Goal: Communication & Community: Answer question/provide support

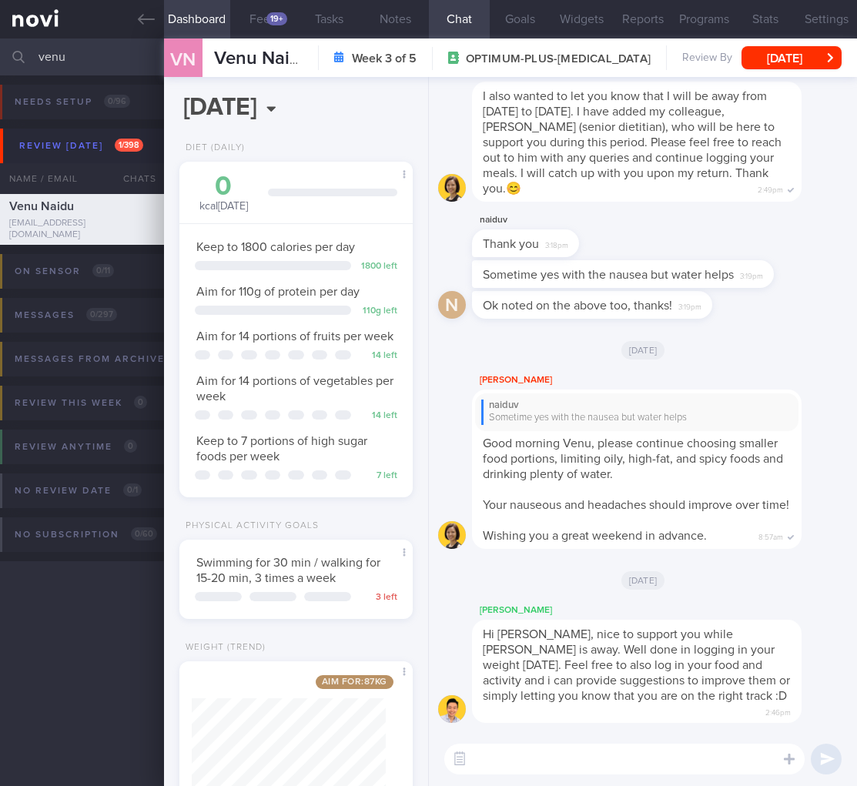
select select "8"
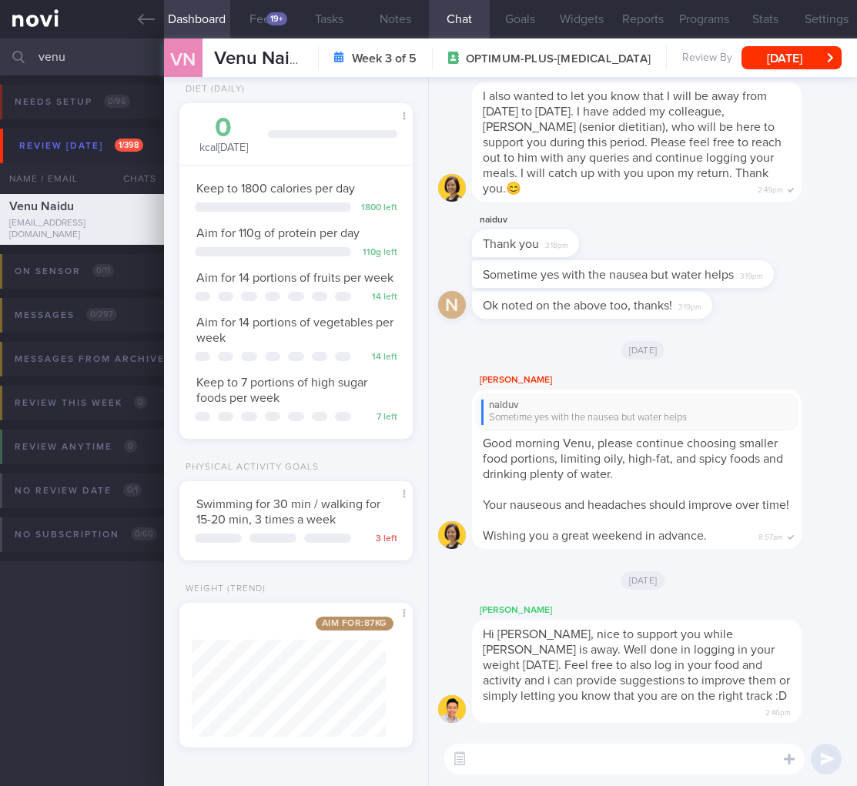
drag, startPoint x: 0, startPoint y: 0, endPoint x: -68, endPoint y: 49, distance: 83.8
click at [0, 49] on html "You are offline! Some functionality will be unavailable Patients New Users Coac…" at bounding box center [428, 393] width 857 height 786
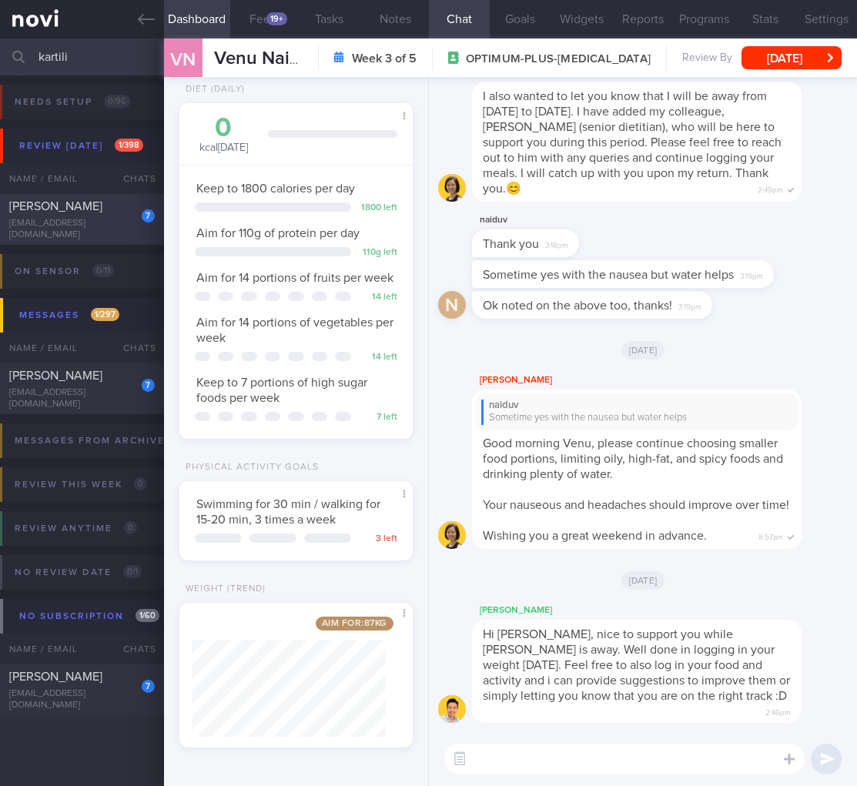
type input "kartili"
click at [79, 213] on span "[PERSON_NAME]" at bounding box center [55, 206] width 93 height 12
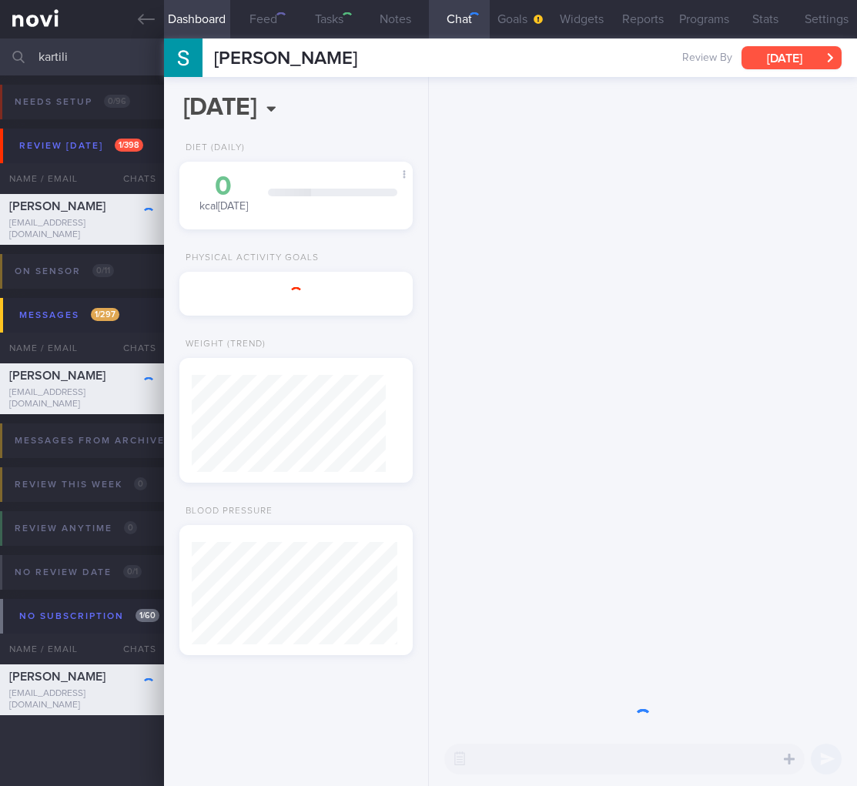
click at [812, 59] on button "Tue, 17 Jun" at bounding box center [792, 57] width 100 height 23
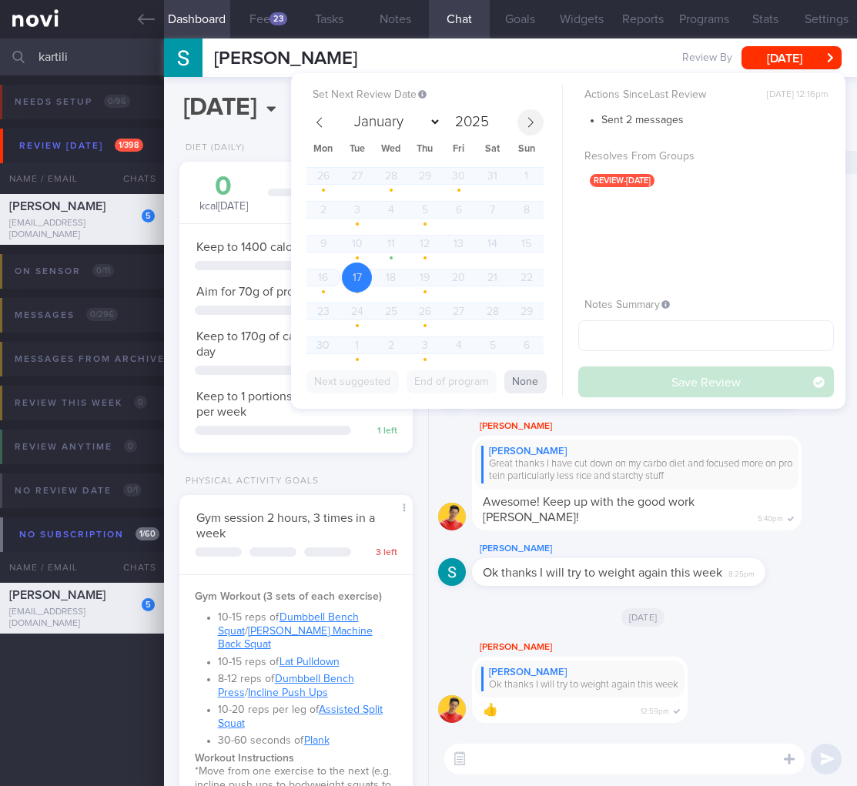
click at [530, 126] on icon at bounding box center [530, 122] width 11 height 11
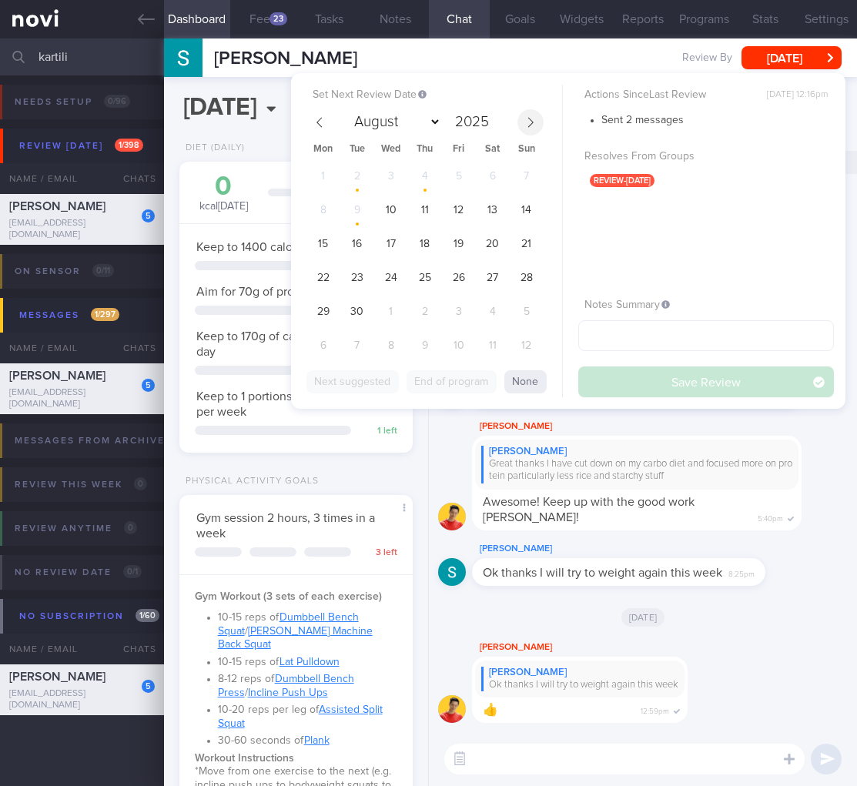
select select "8"
click at [383, 209] on span "10" at bounding box center [391, 210] width 30 height 30
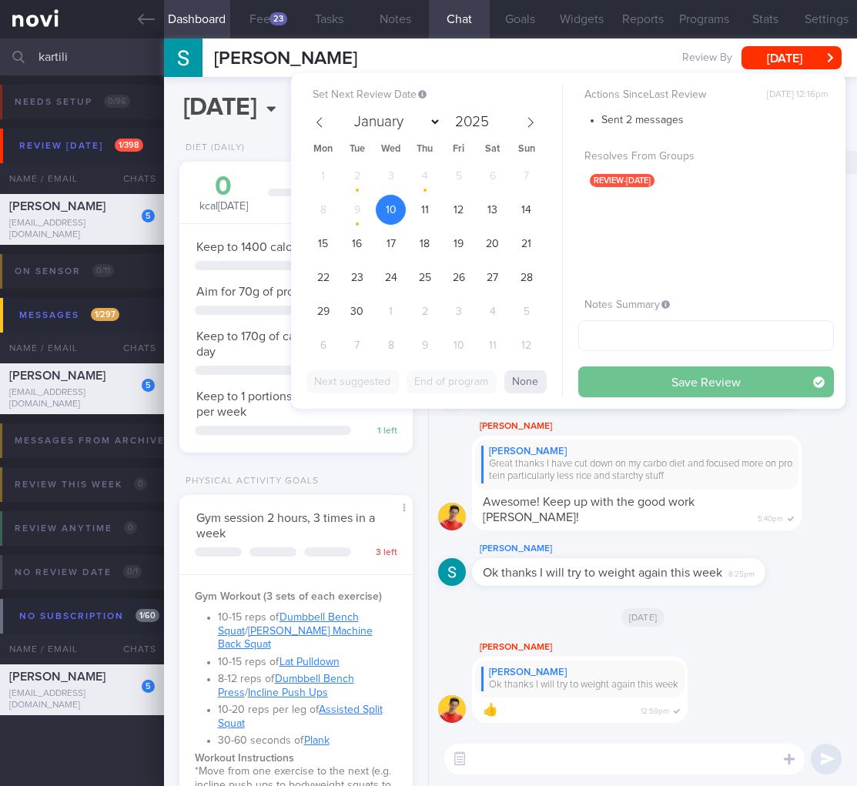
click at [672, 383] on button "Save Review" at bounding box center [706, 382] width 256 height 31
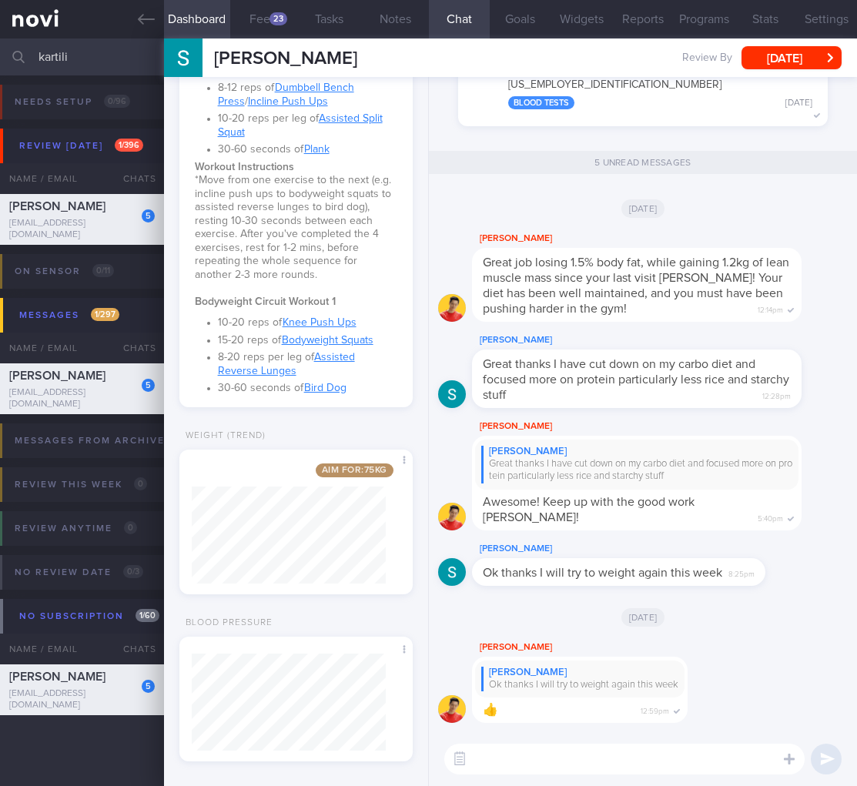
scroll to position [186, 0]
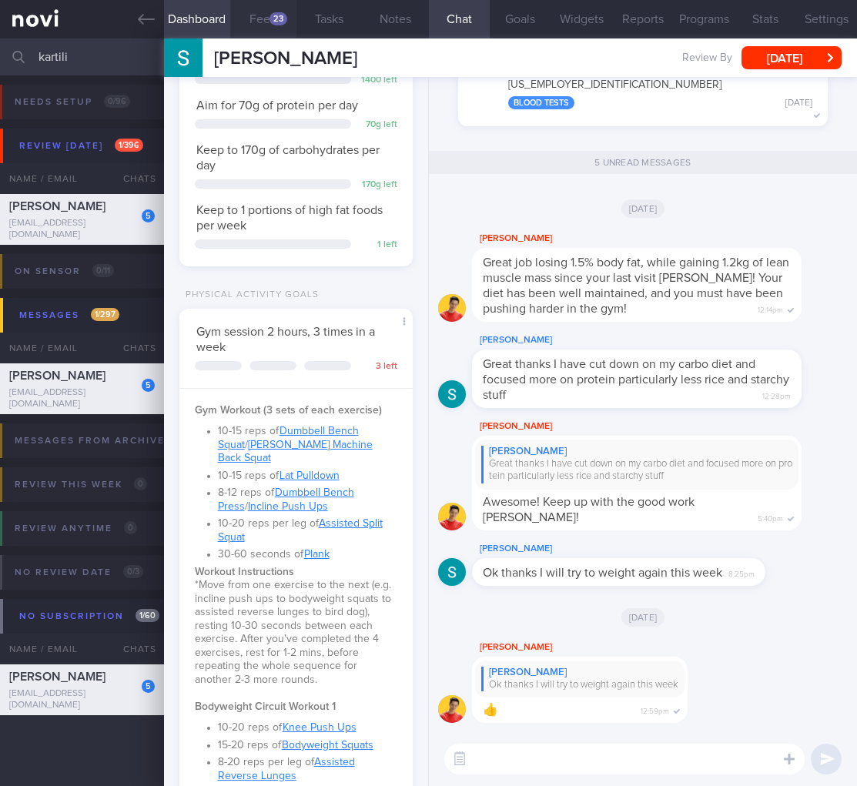
click at [251, 24] on button "Feed 23" at bounding box center [263, 19] width 66 height 39
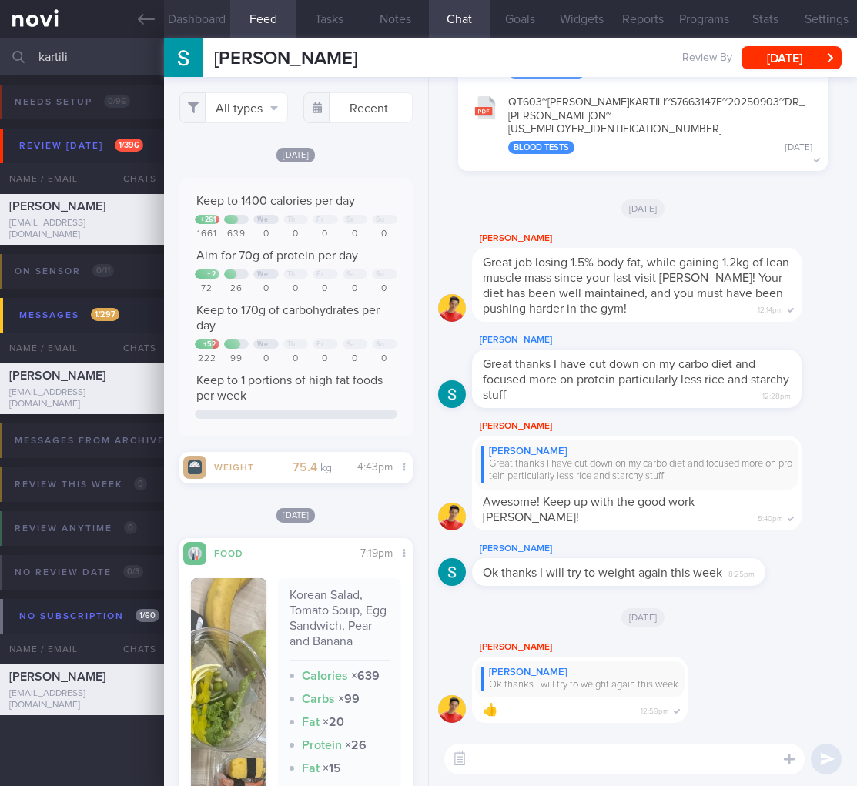
click at [199, 16] on button "Dashboard" at bounding box center [197, 19] width 66 height 39
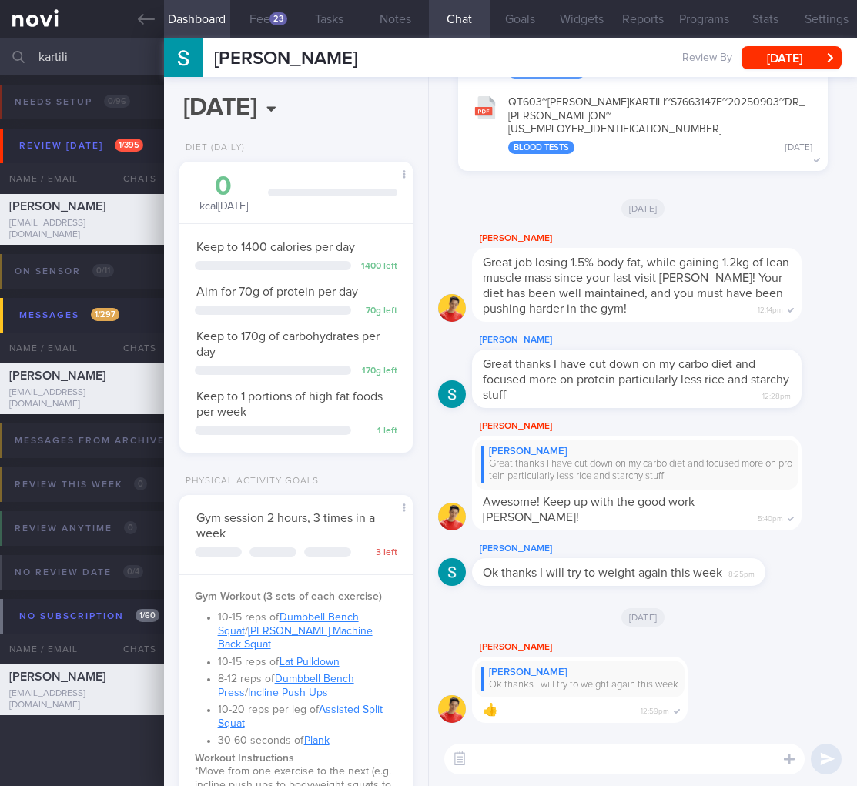
drag, startPoint x: 81, startPoint y: 49, endPoint x: -157, endPoint y: 57, distance: 238.1
click at [0, 57] on html "You are offline! Some functionality will be unavailable Patients New Users Coac…" at bounding box center [428, 393] width 857 height 786
drag, startPoint x: 75, startPoint y: 60, endPoint x: -21, endPoint y: 56, distance: 95.6
click at [0, 56] on html "You are offline! Some functionality will be unavailable Patients New Users Coac…" at bounding box center [428, 393] width 857 height 786
click at [457, 762] on button "button" at bounding box center [460, 759] width 28 height 28
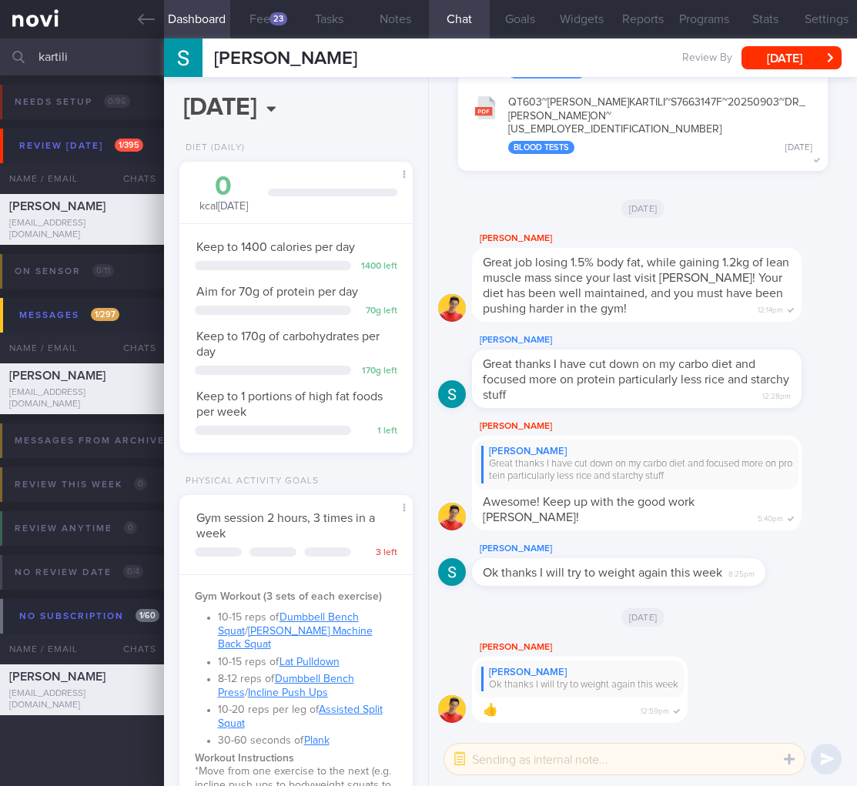
click at [511, 775] on div "​ ​" at bounding box center [643, 759] width 428 height 54
click at [507, 765] on textarea at bounding box center [624, 759] width 360 height 31
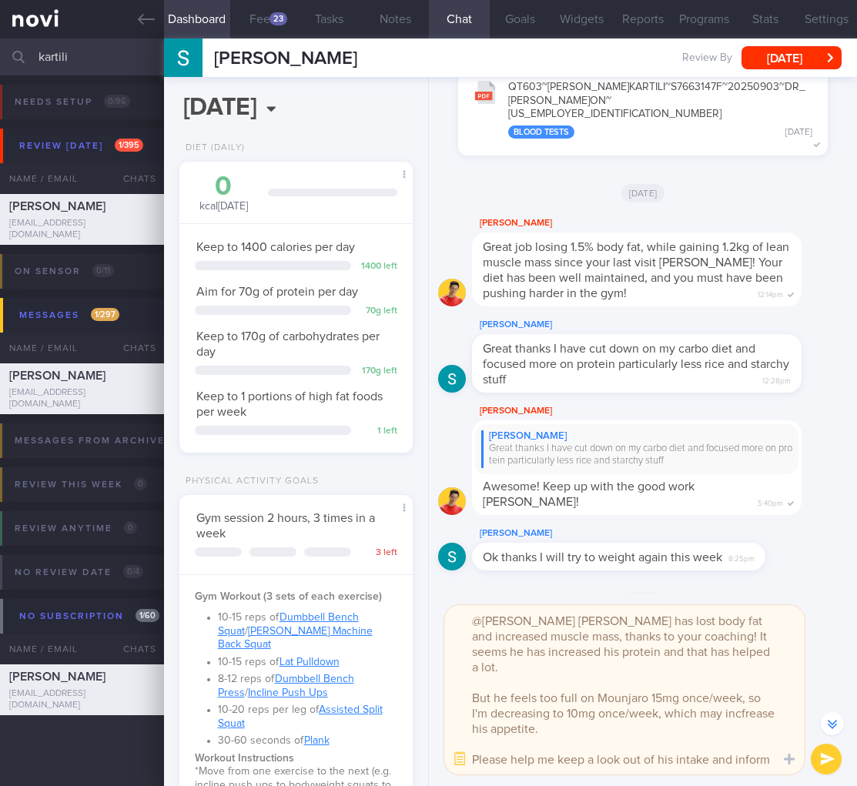
scroll to position [-138, 0]
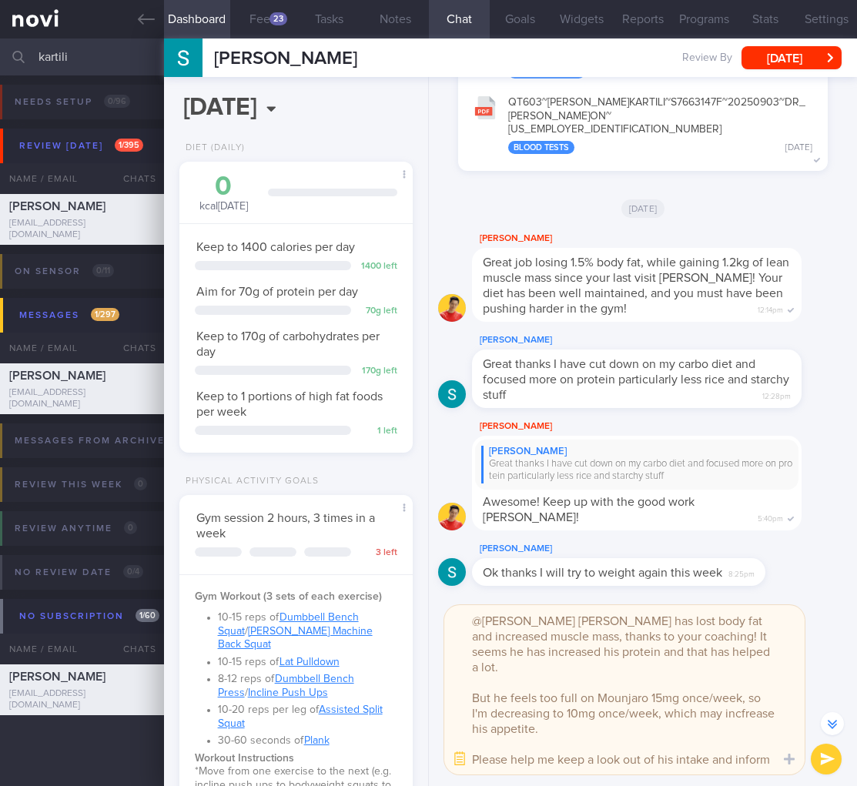
type textarea "@sylvester Mr stephen has lost body fat and increased muscle mass, thanks to yo…"
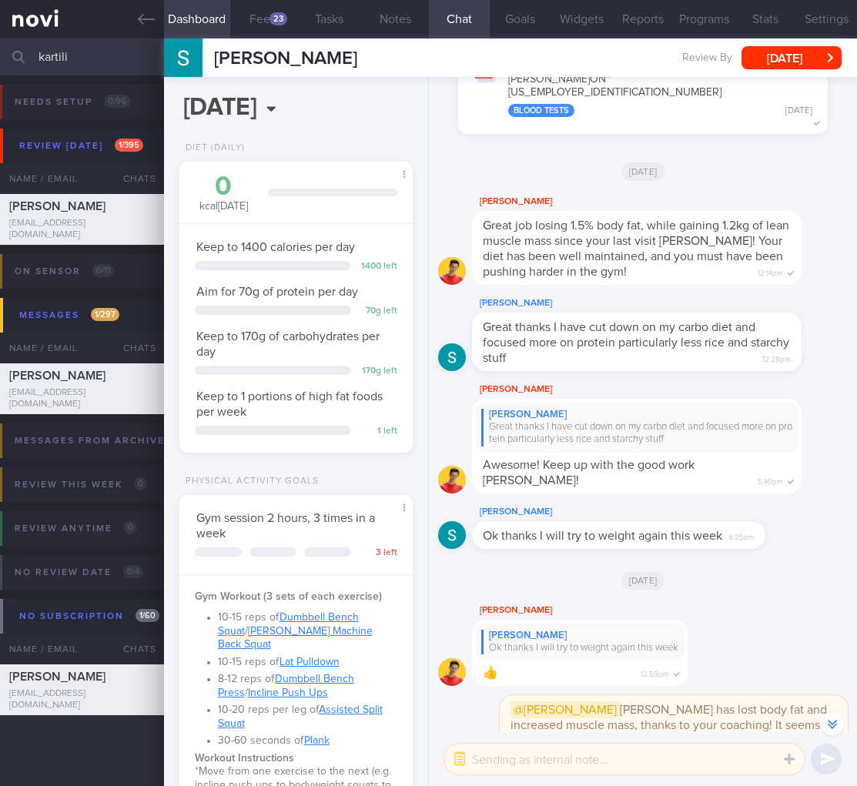
scroll to position [-36, 0]
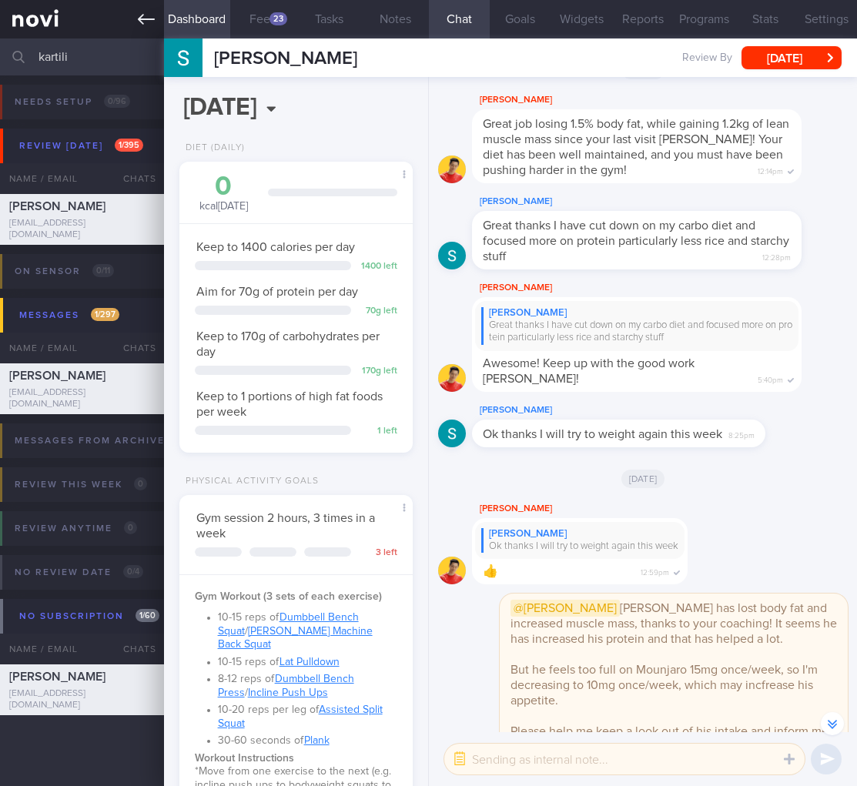
click at [143, 8] on link at bounding box center [82, 19] width 164 height 39
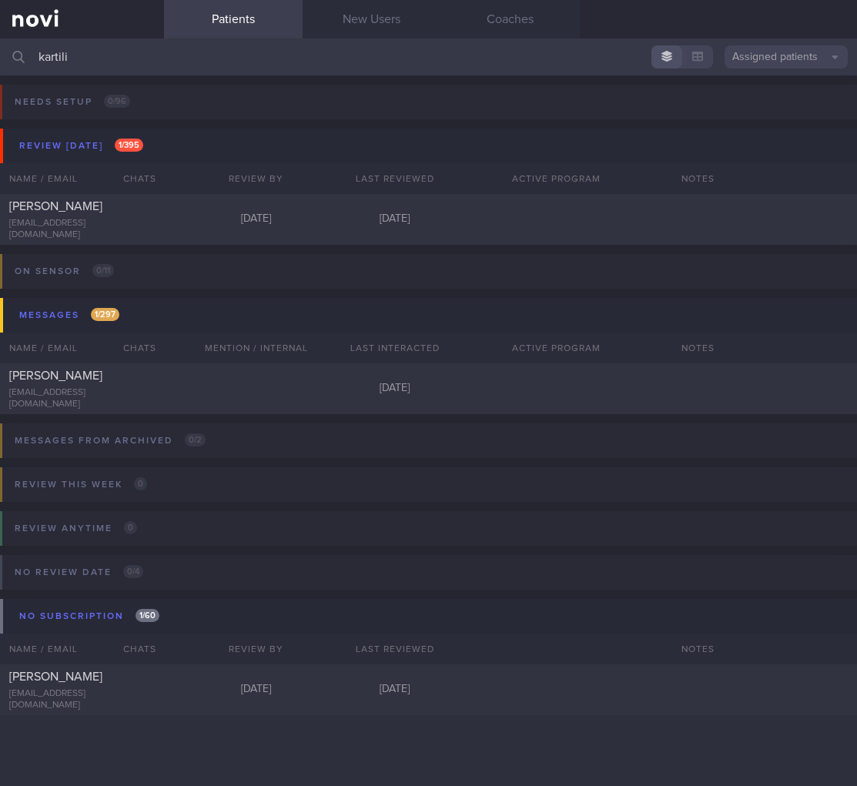
drag, startPoint x: 75, startPoint y: 65, endPoint x: -9, endPoint y: 46, distance: 86.7
click at [0, 46] on html "You are offline! Some functionality will be unavailable Patients New Users Coac…" at bounding box center [428, 393] width 857 height 786
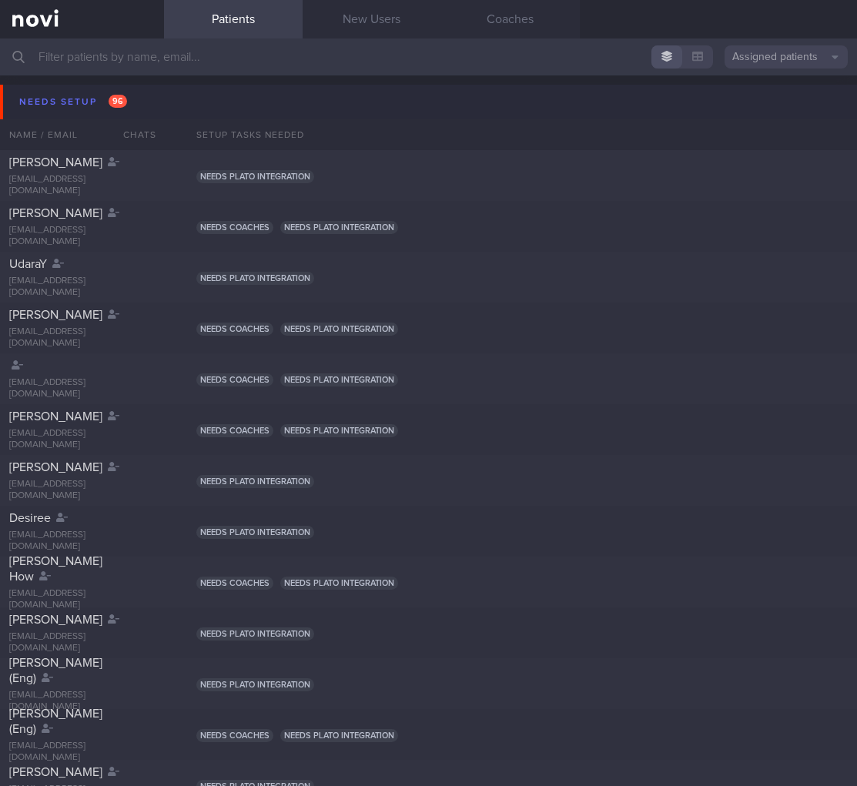
click at [72, 105] on div "Needs setup 96" at bounding box center [73, 102] width 116 height 21
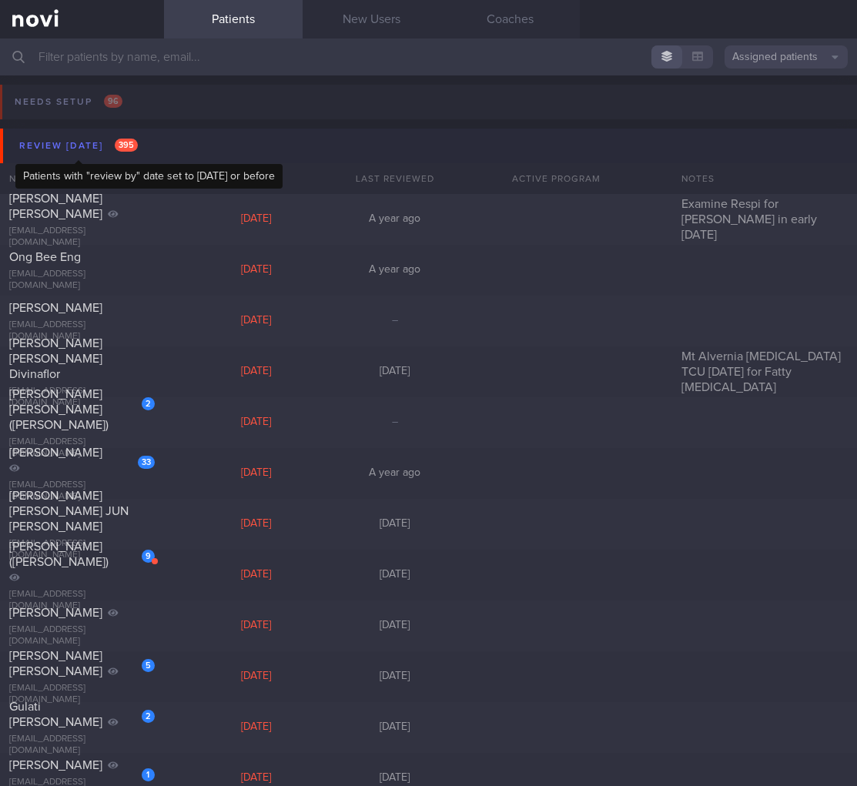
click at [86, 147] on div "Review today 395" at bounding box center [78, 146] width 126 height 21
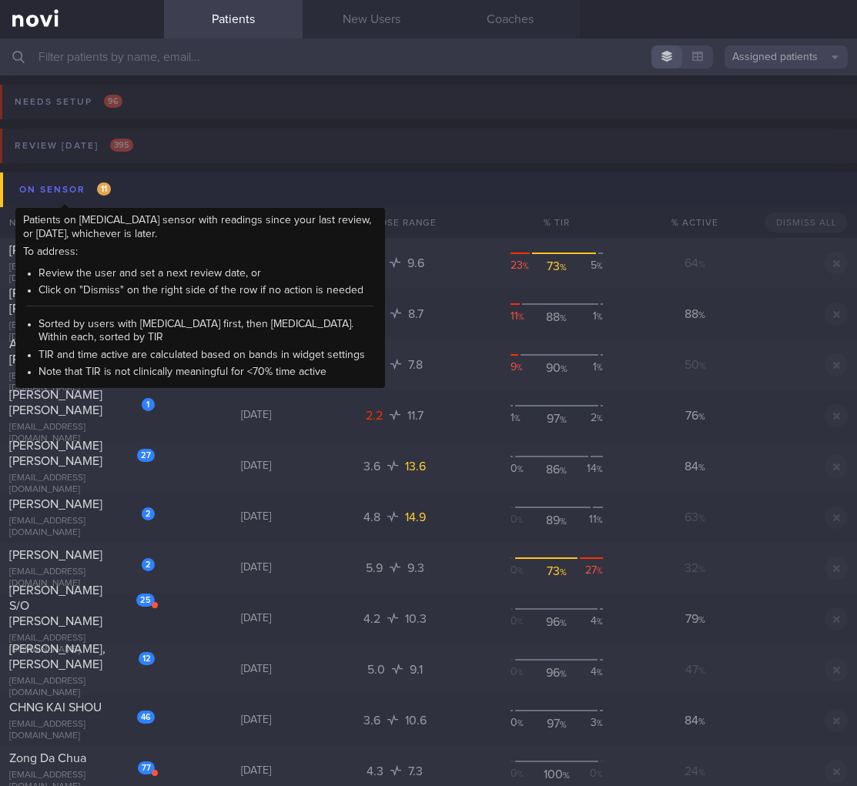
click at [97, 187] on span "11" at bounding box center [104, 188] width 14 height 13
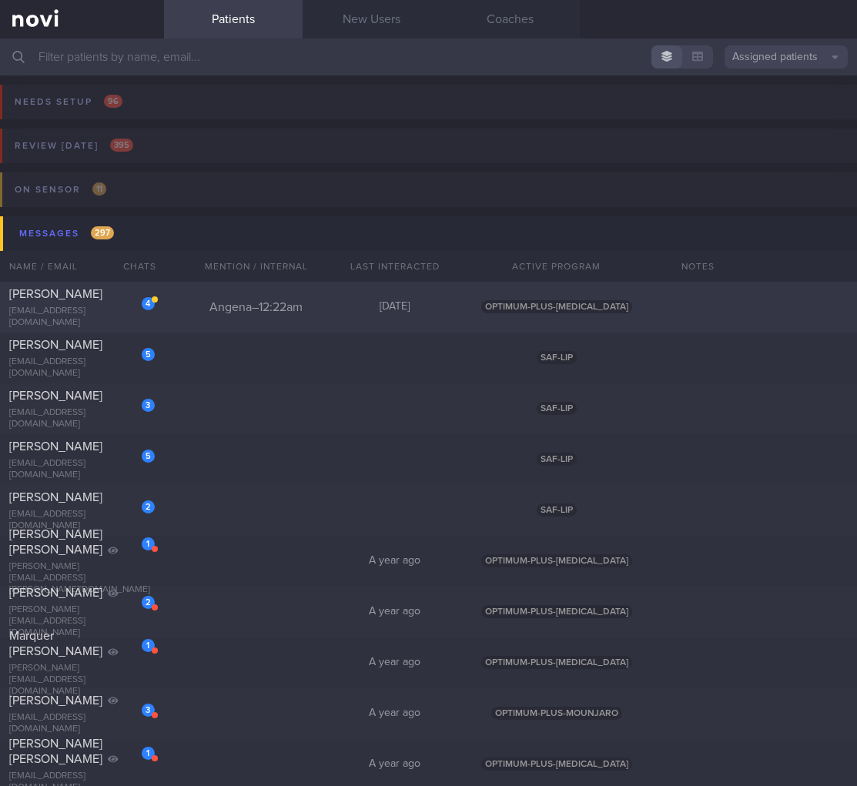
click at [132, 308] on div "4" at bounding box center [138, 298] width 34 height 24
select select "8"
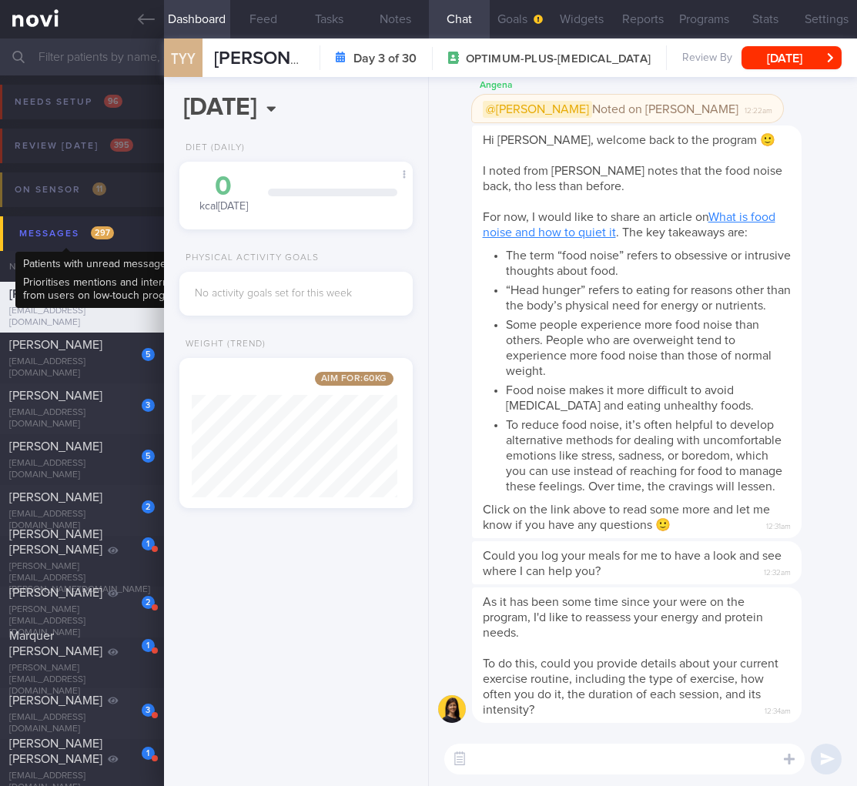
click at [65, 242] on div "Messages 297" at bounding box center [66, 233] width 102 height 21
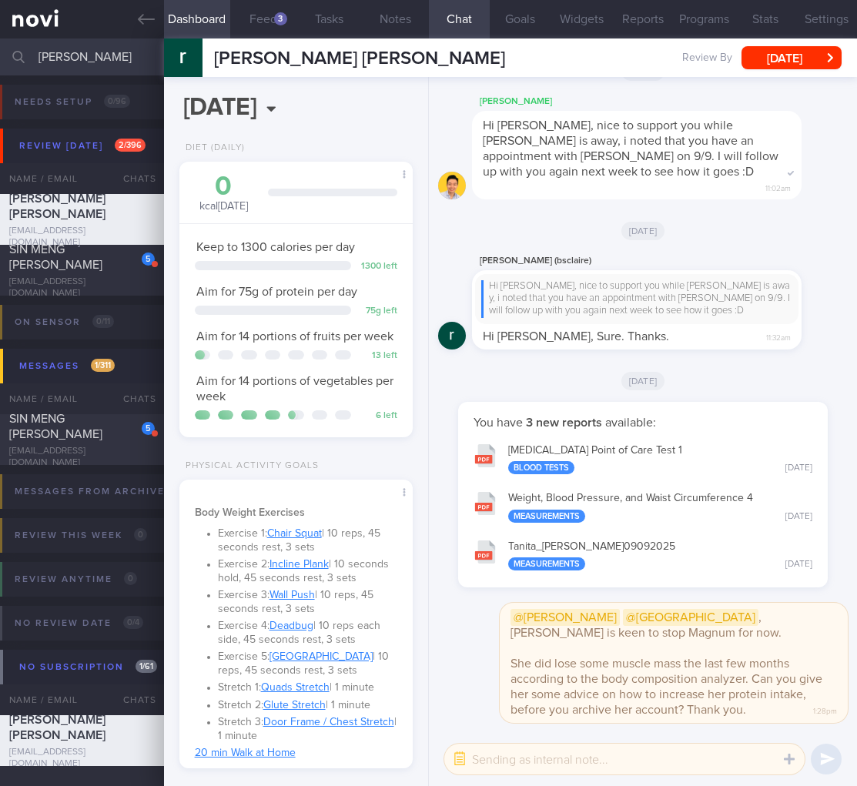
select select "6"
drag, startPoint x: 112, startPoint y: 57, endPoint x: -101, endPoint y: 52, distance: 212.6
click at [0, 52] on html "You are offline! Some functionality will be unavailable Patients New Users Coac…" at bounding box center [428, 393] width 857 height 786
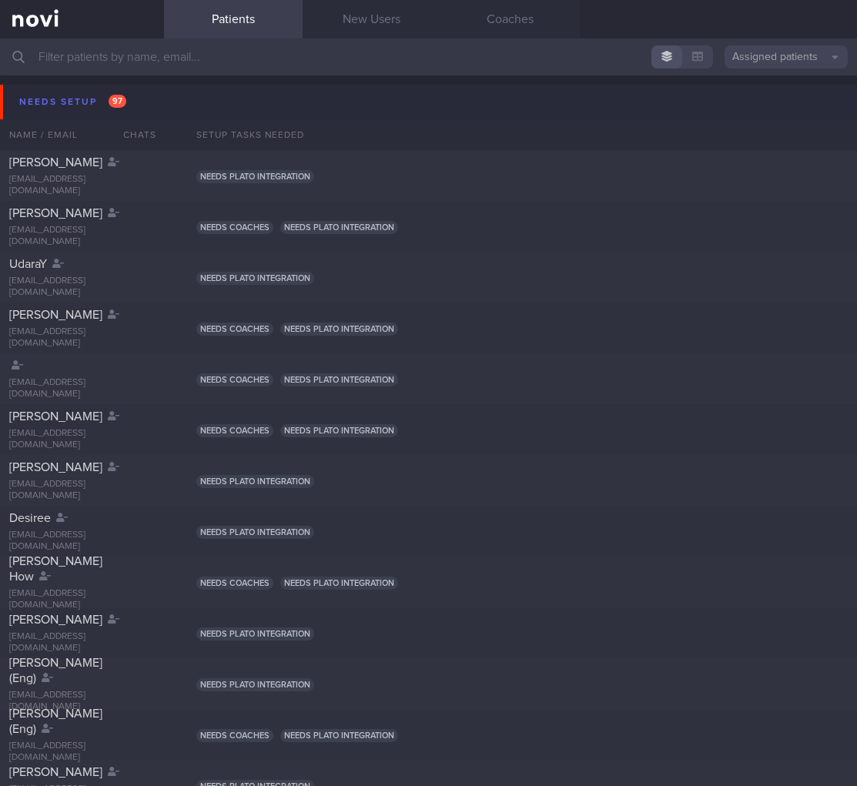
click at [160, 110] on button "Needs setup 97" at bounding box center [431, 102] width 862 height 35
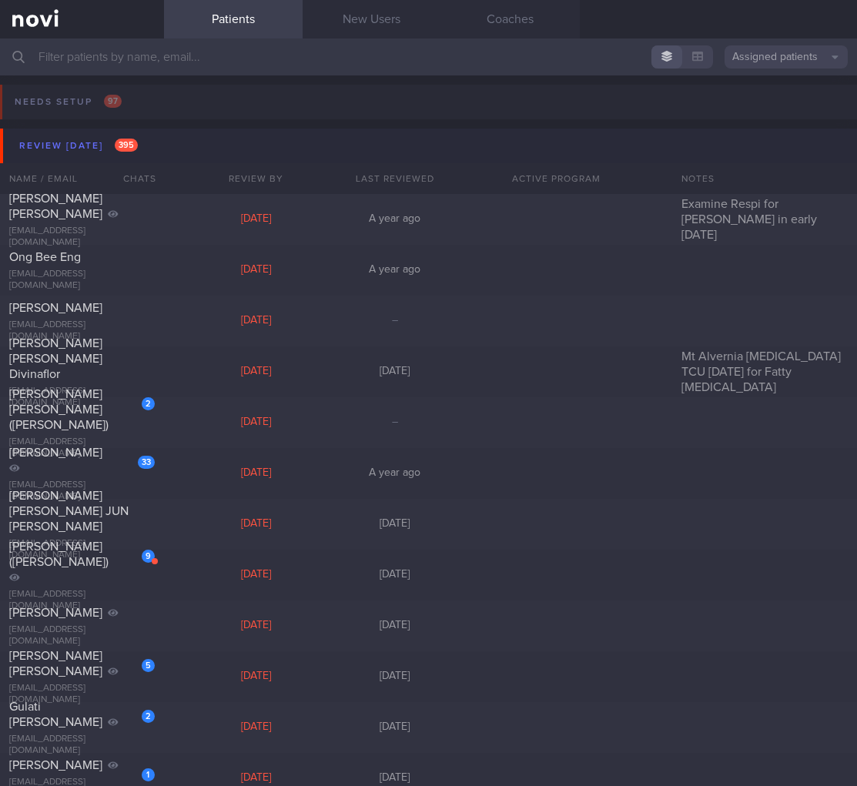
click at [178, 147] on button "Review [DATE] 395" at bounding box center [431, 146] width 862 height 35
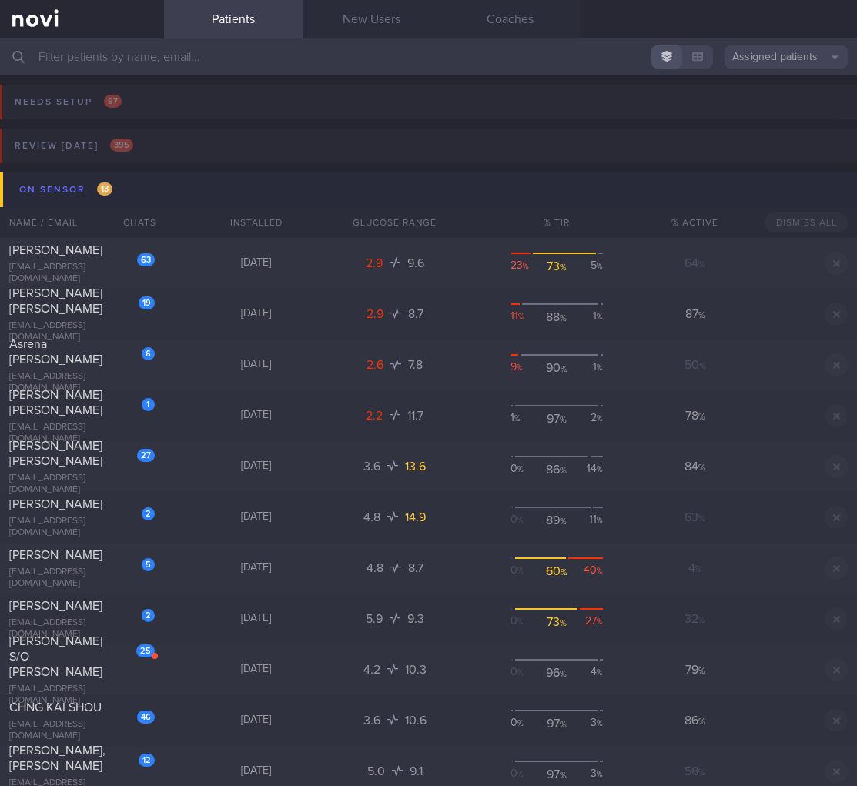
click at [260, 185] on button "On sensor 13" at bounding box center [431, 189] width 862 height 35
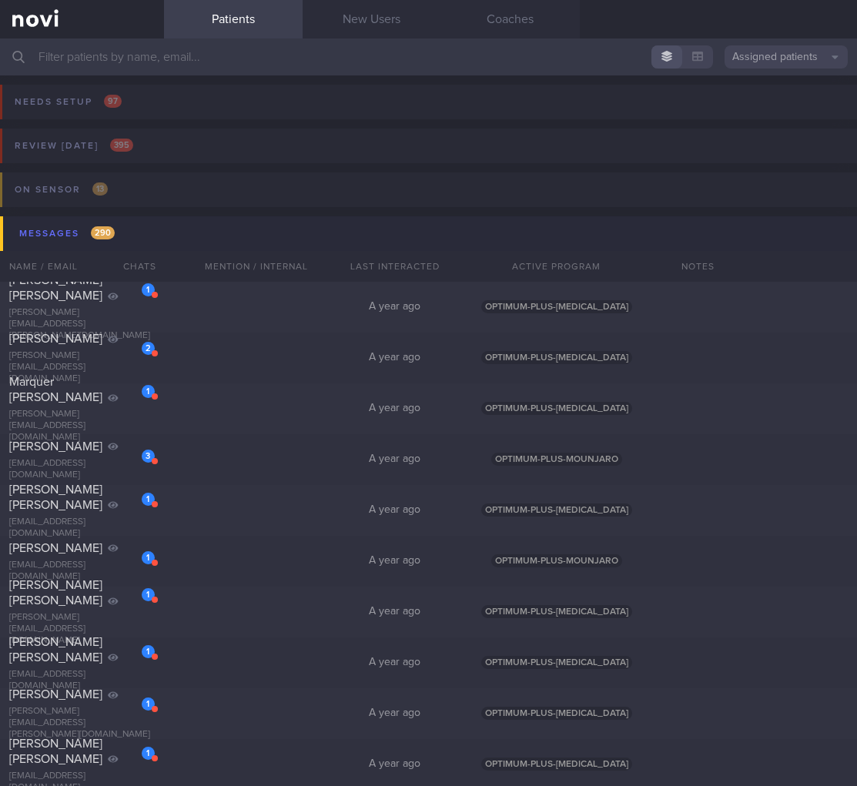
click at [175, 237] on button "Messages 290" at bounding box center [431, 233] width 862 height 35
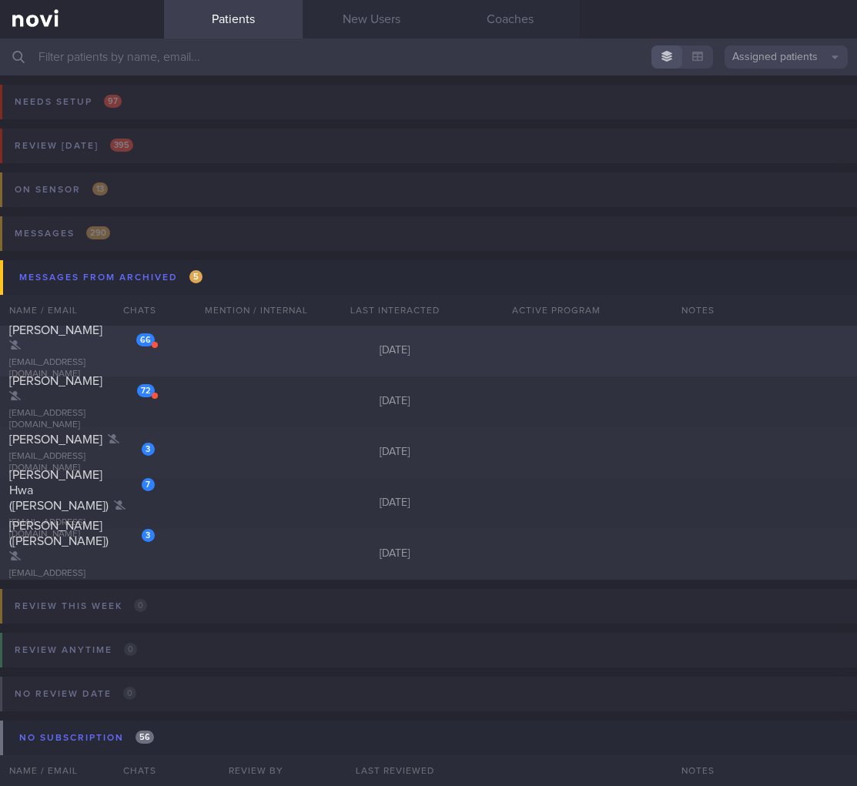
click at [58, 336] on span "Justine Lee" at bounding box center [55, 330] width 93 height 12
select select "8"
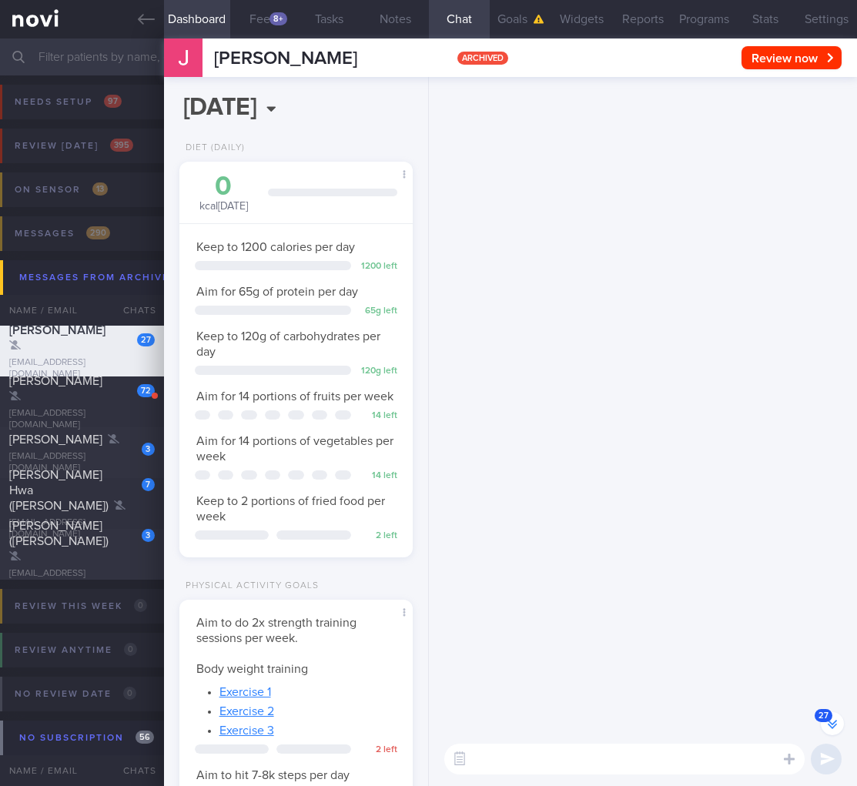
scroll to position [-2161, 0]
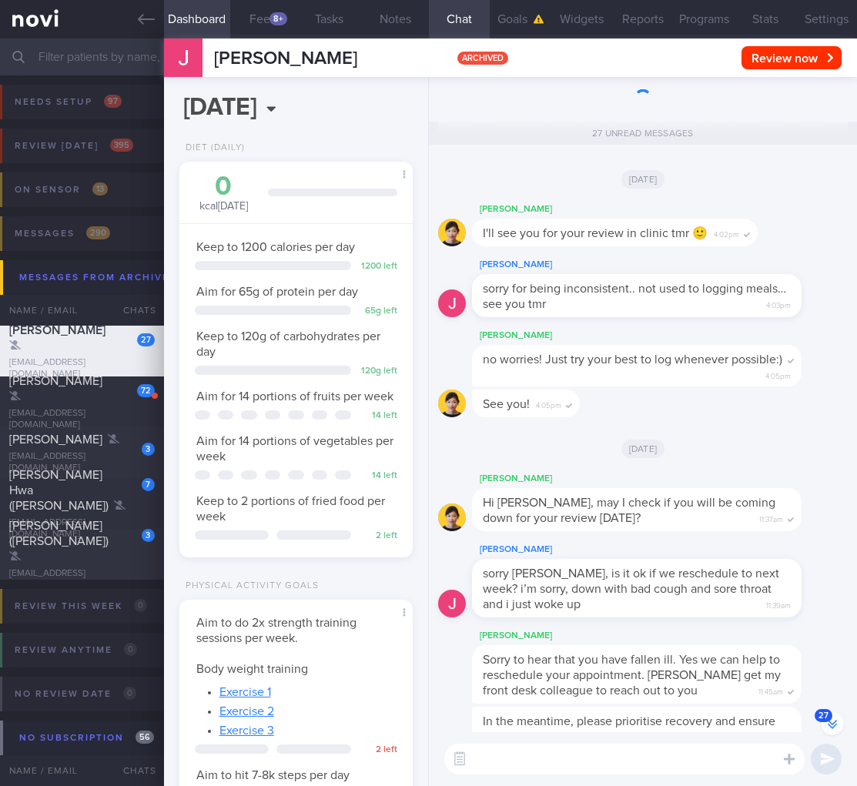
click at [833, 723] on icon "button" at bounding box center [832, 722] width 9 height 5
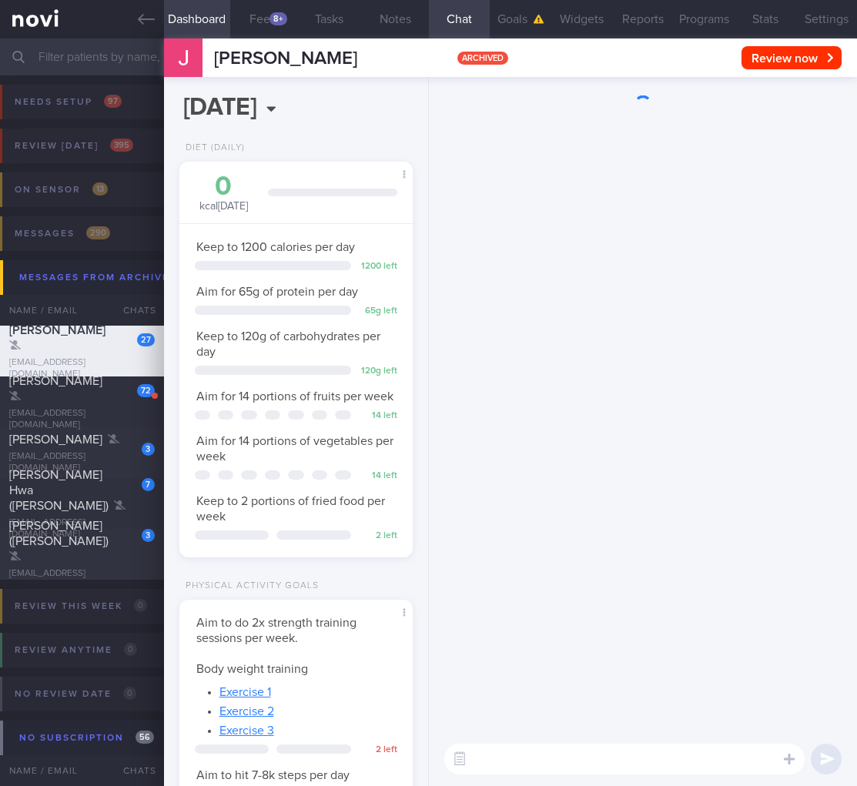
scroll to position [0, 0]
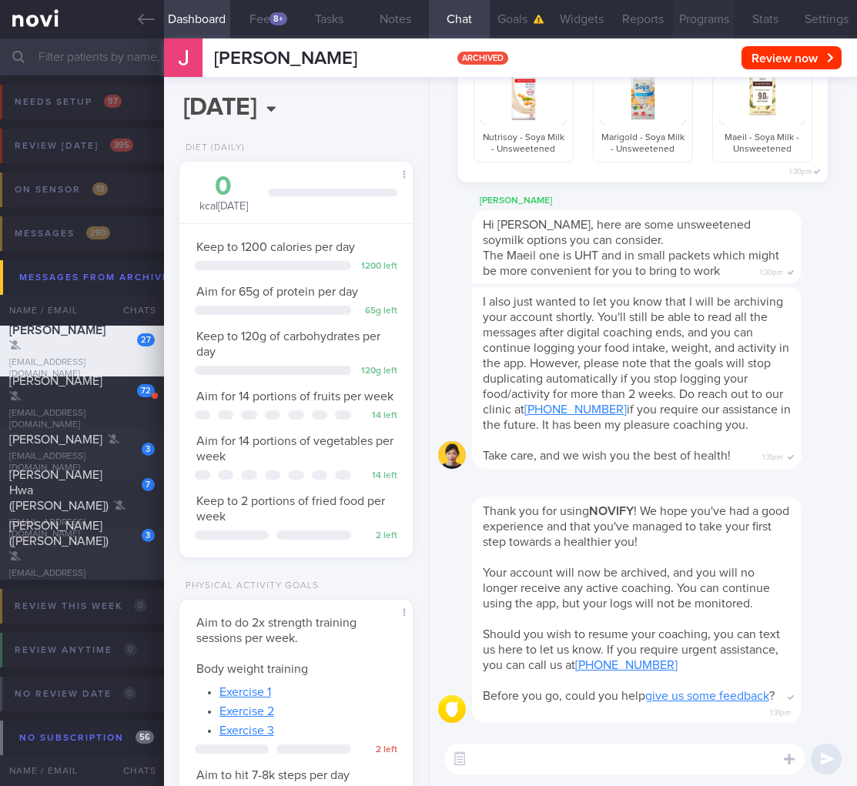
click at [719, 13] on button "Programs" at bounding box center [703, 19] width 61 height 39
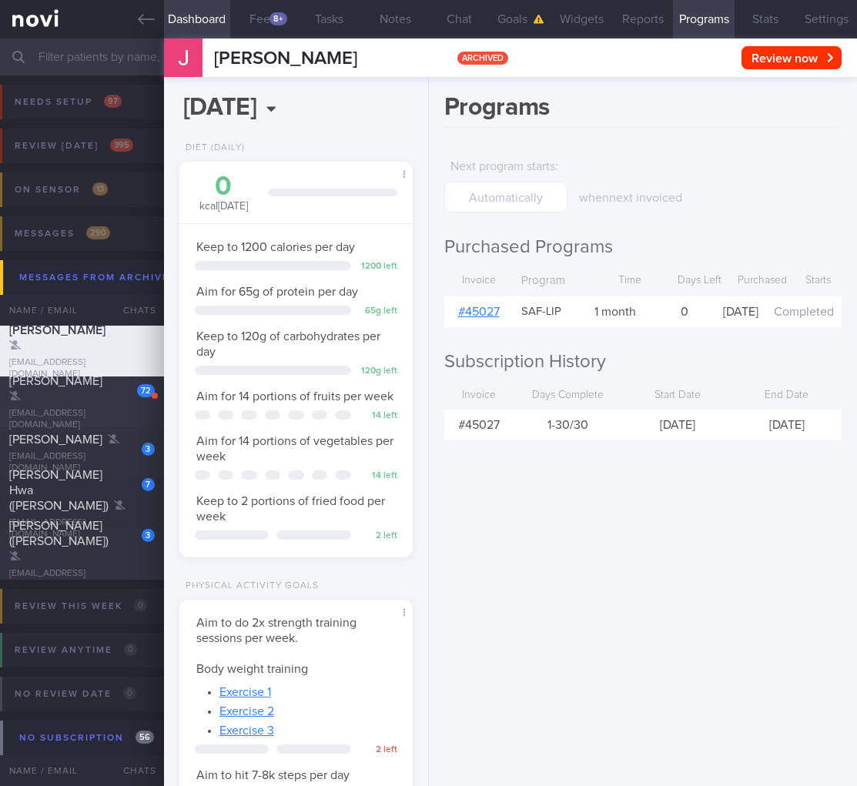
click at [110, 388] on div "[PERSON_NAME]" at bounding box center [80, 388] width 142 height 31
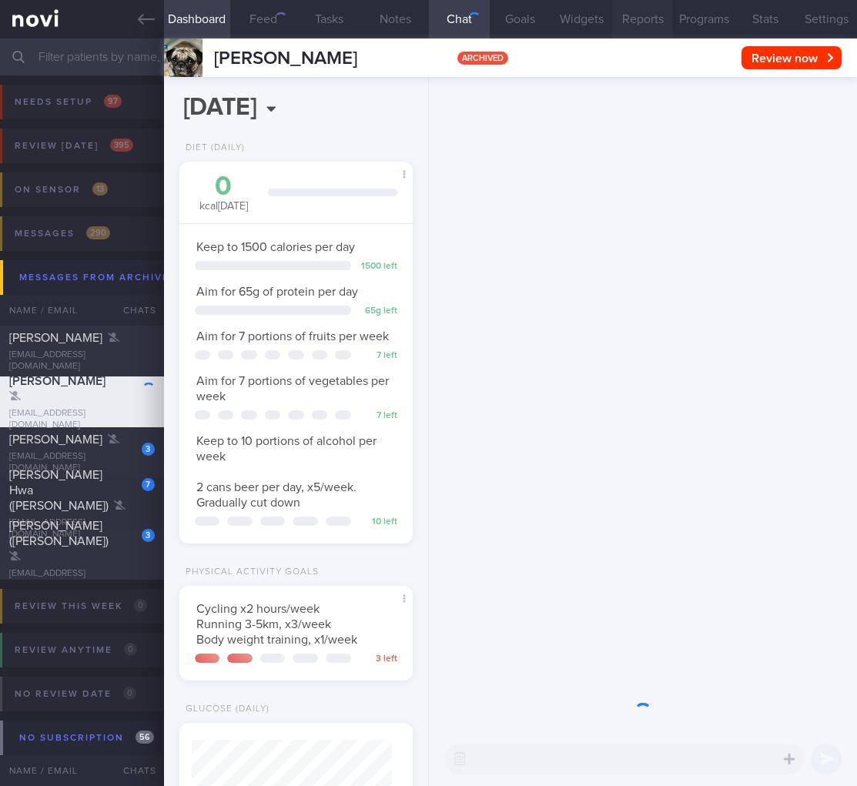
scroll to position [119, 194]
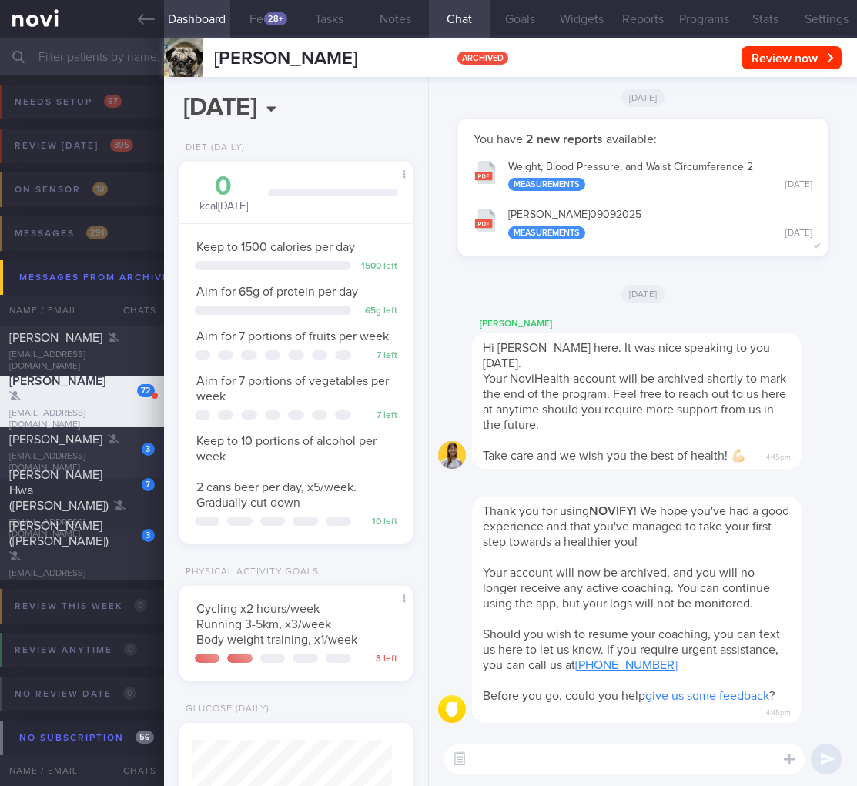
drag, startPoint x: 90, startPoint y: 437, endPoint x: 95, endPoint y: 430, distance: 8.8
click at [91, 437] on div "[PERSON_NAME]" at bounding box center [80, 439] width 142 height 15
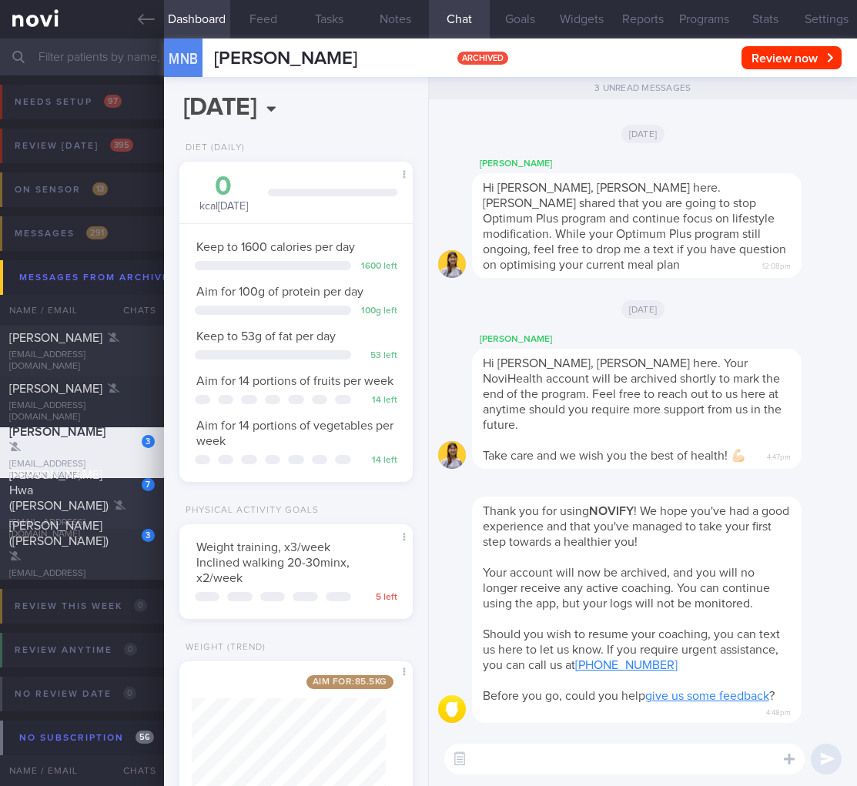
click at [92, 497] on div "[PERSON_NAME] Hwa ([PERSON_NAME])" at bounding box center [80, 490] width 142 height 46
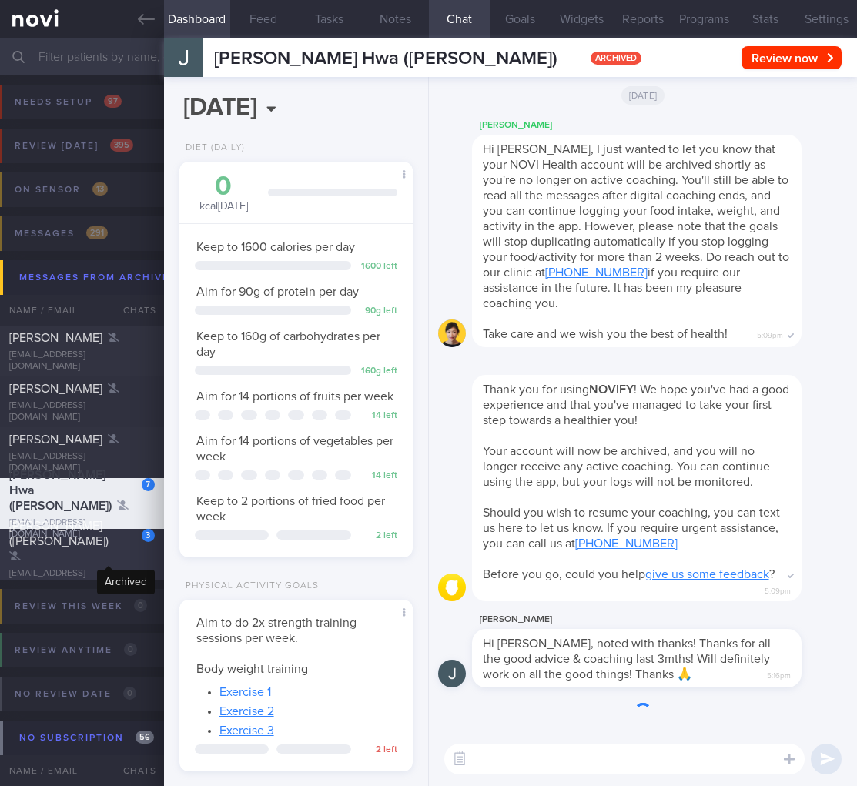
click at [21, 561] on div at bounding box center [15, 556] width 12 height 15
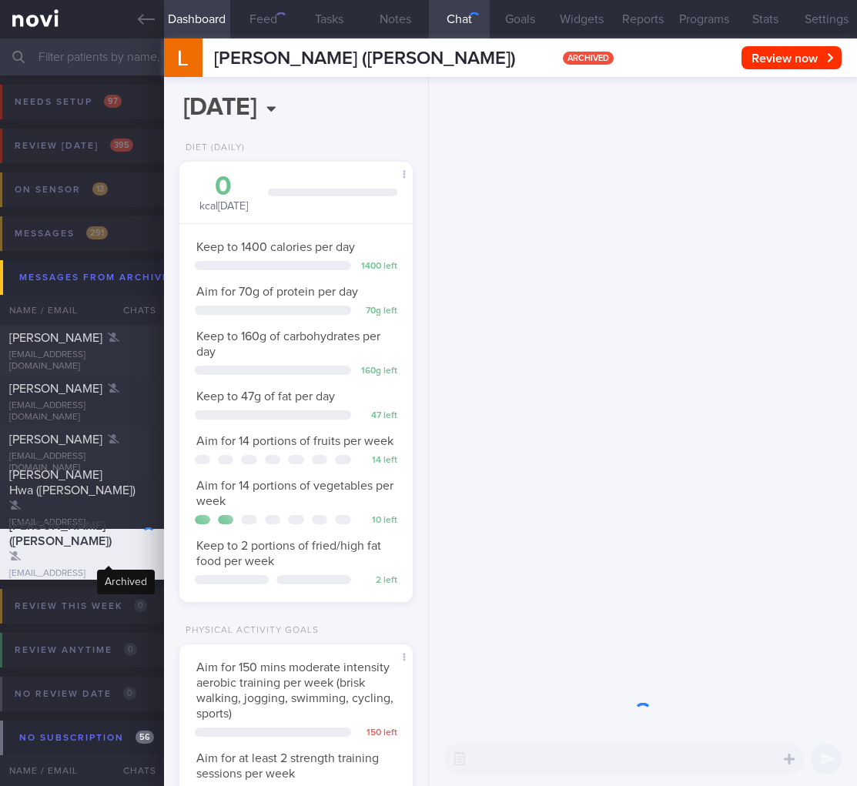
scroll to position [119, 194]
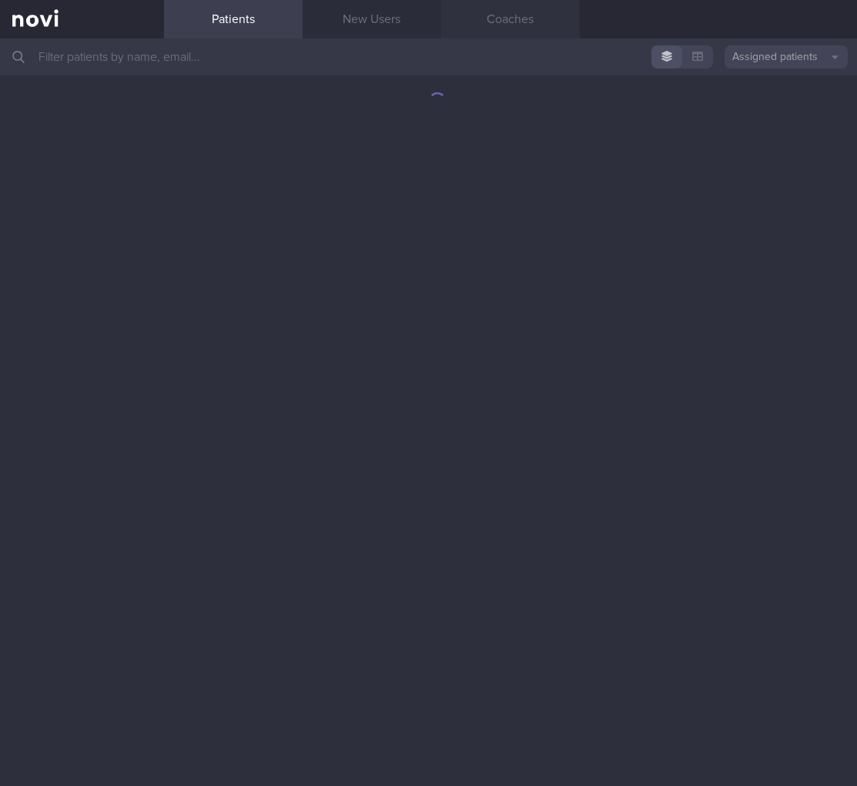
click at [562, 17] on link "Coaches" at bounding box center [510, 19] width 139 height 39
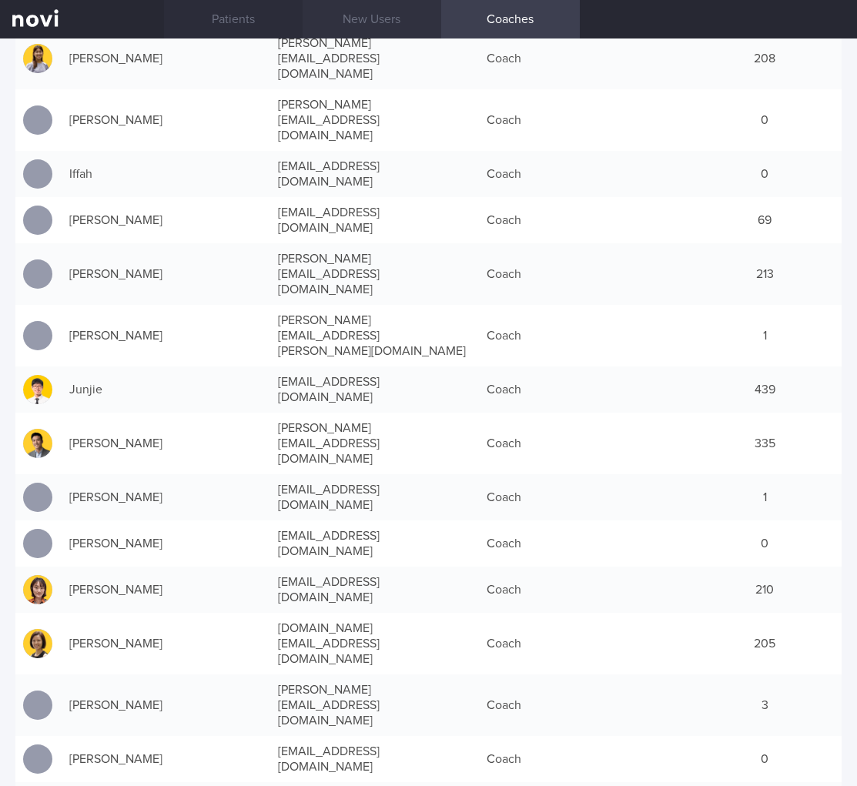
scroll to position [9, 0]
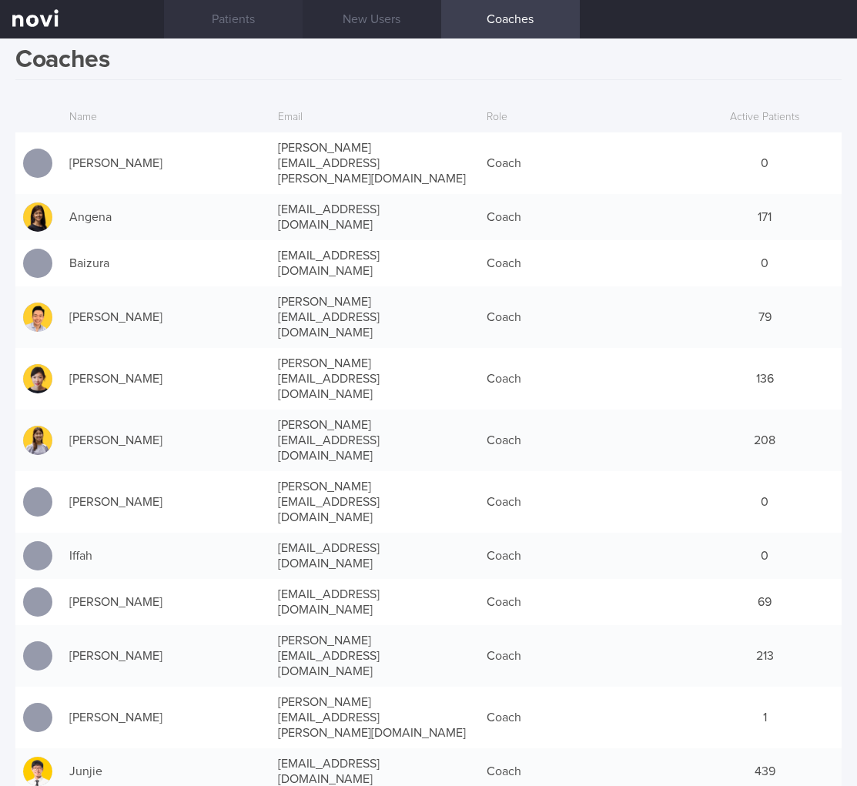
click at [223, 21] on link "Patients" at bounding box center [233, 19] width 139 height 39
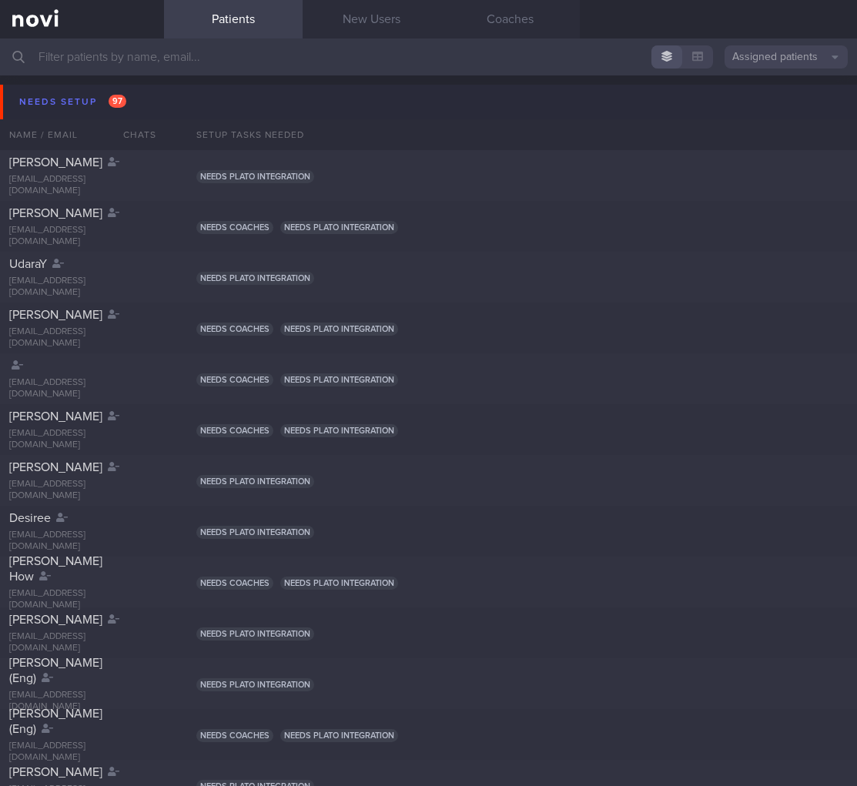
click at [178, 102] on button "Needs setup 97" at bounding box center [431, 102] width 862 height 35
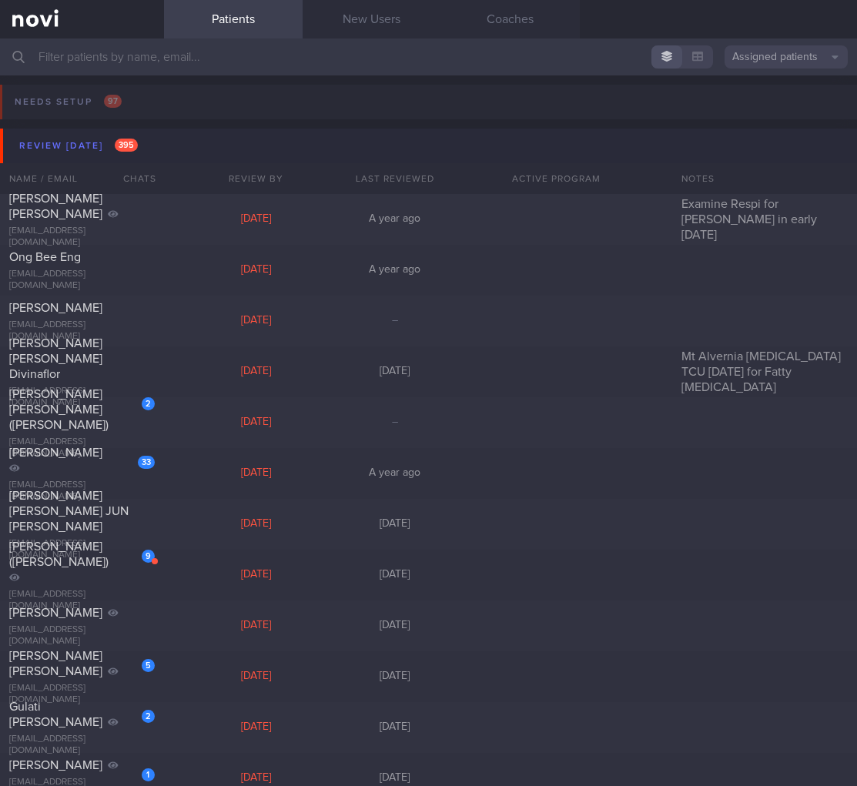
click at [136, 158] on button "Review [DATE] 395" at bounding box center [431, 146] width 862 height 35
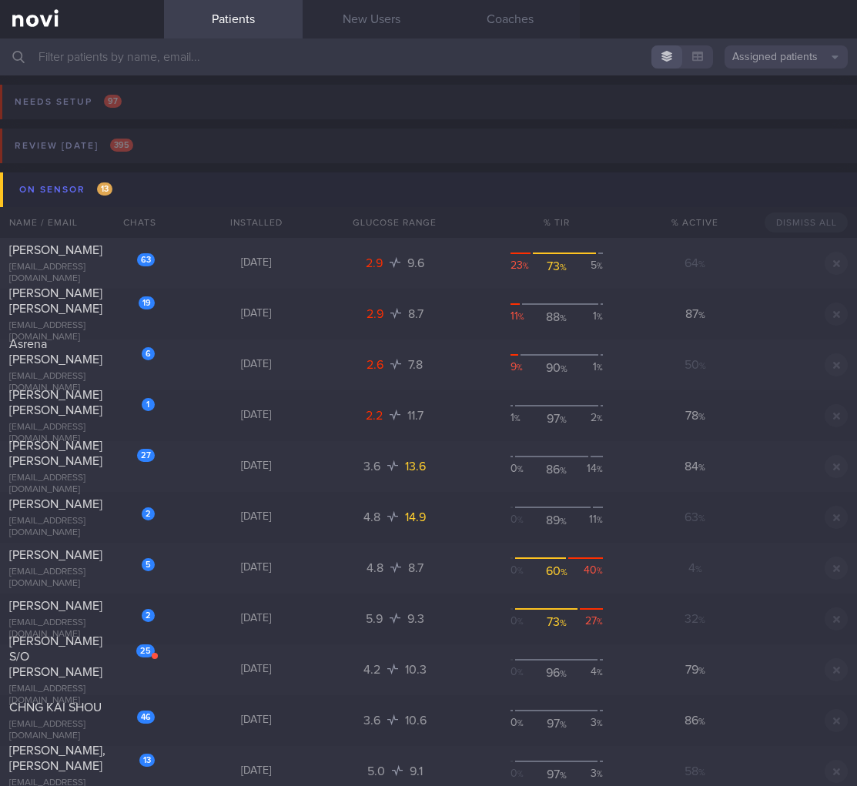
click at [132, 204] on button "On sensor 13" at bounding box center [431, 189] width 862 height 35
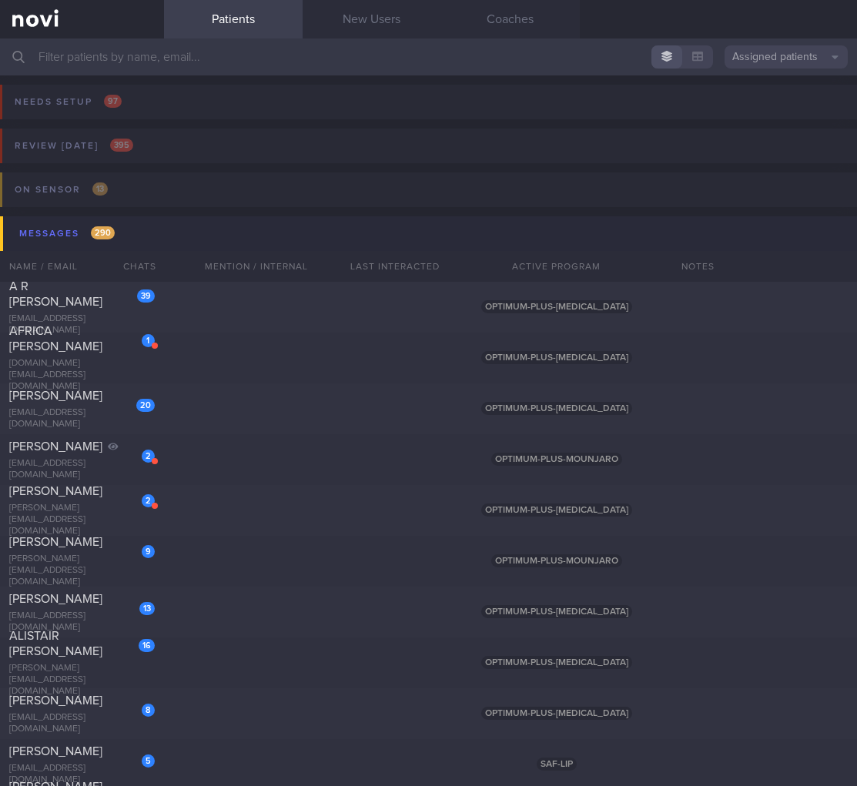
click at [159, 230] on button "Messages 290" at bounding box center [431, 233] width 862 height 35
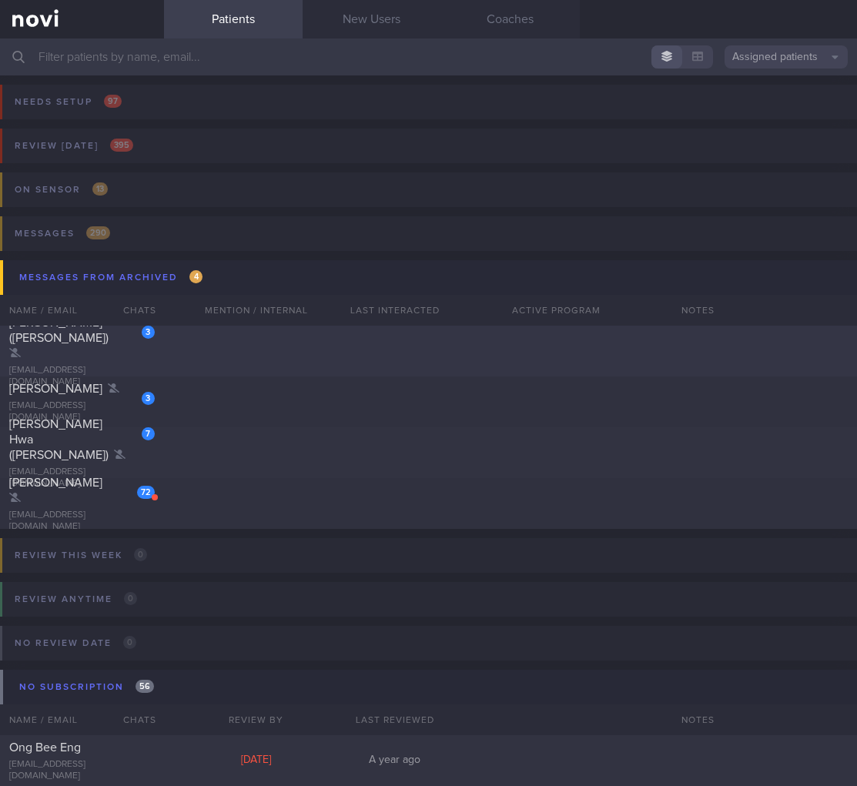
click at [174, 346] on div "3 [GEOGRAPHIC_DATA] ([PERSON_NAME]) [EMAIL_ADDRESS][DOMAIN_NAME]" at bounding box center [428, 351] width 857 height 51
select select "8"
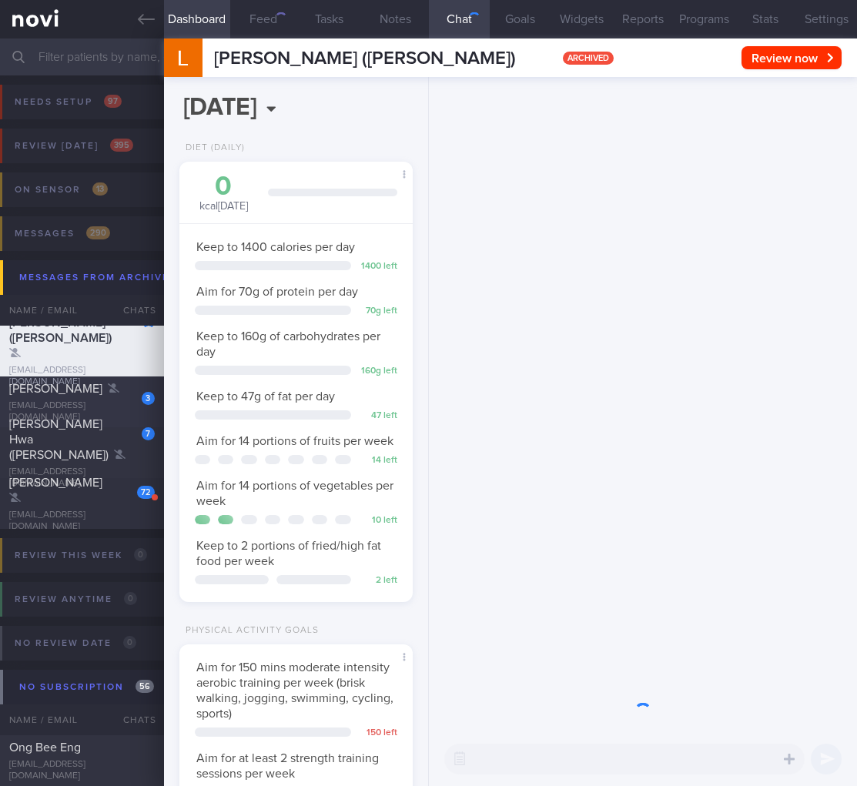
scroll to position [119, 194]
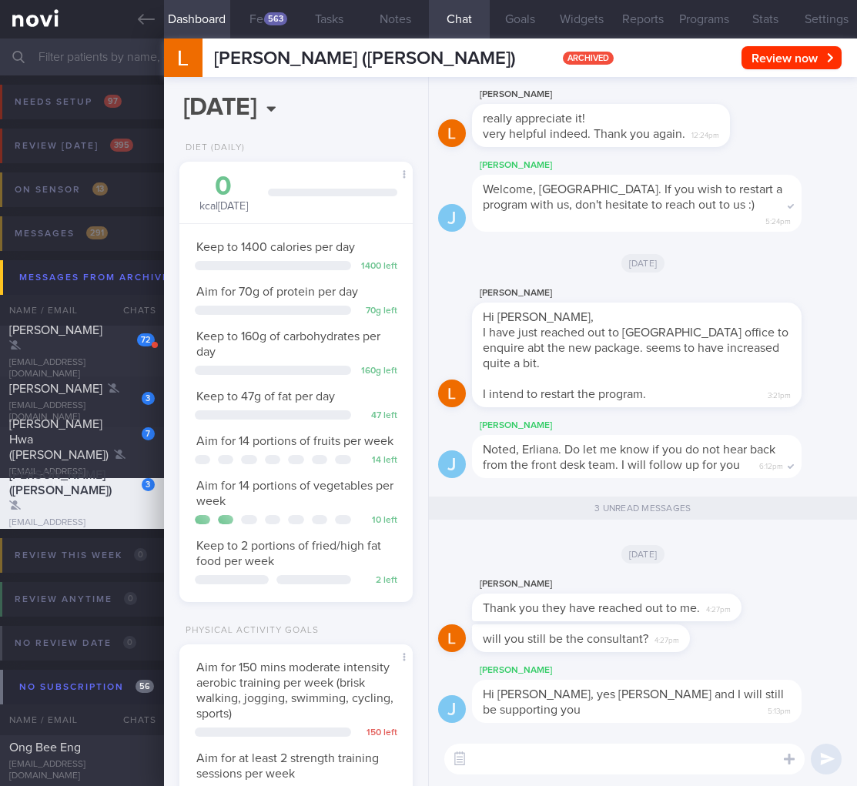
click at [618, 758] on textarea at bounding box center [624, 759] width 360 height 31
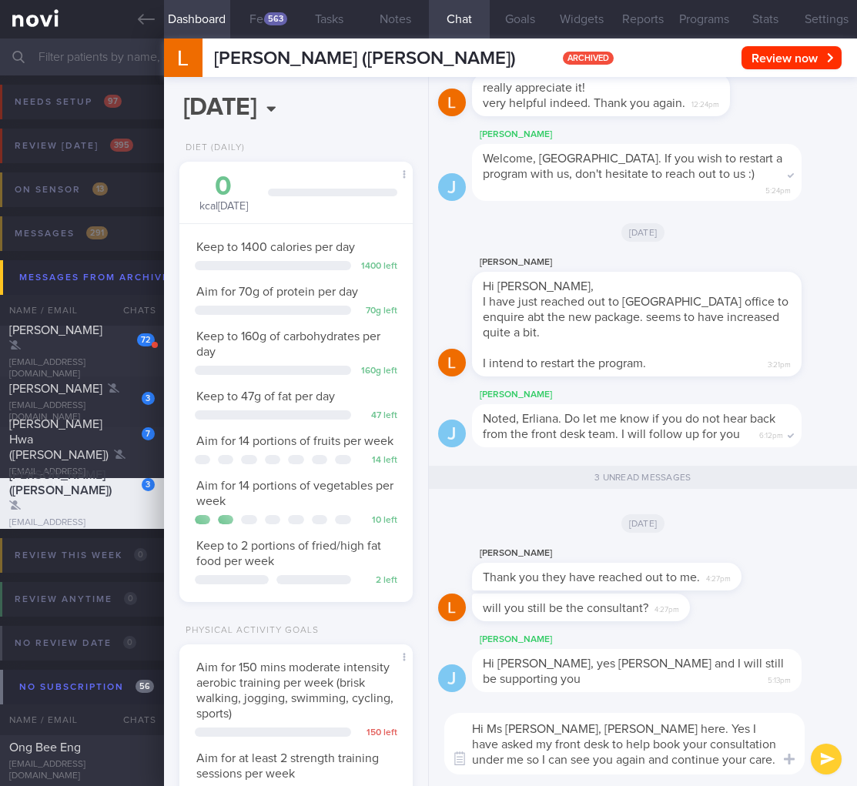
scroll to position [0, 0]
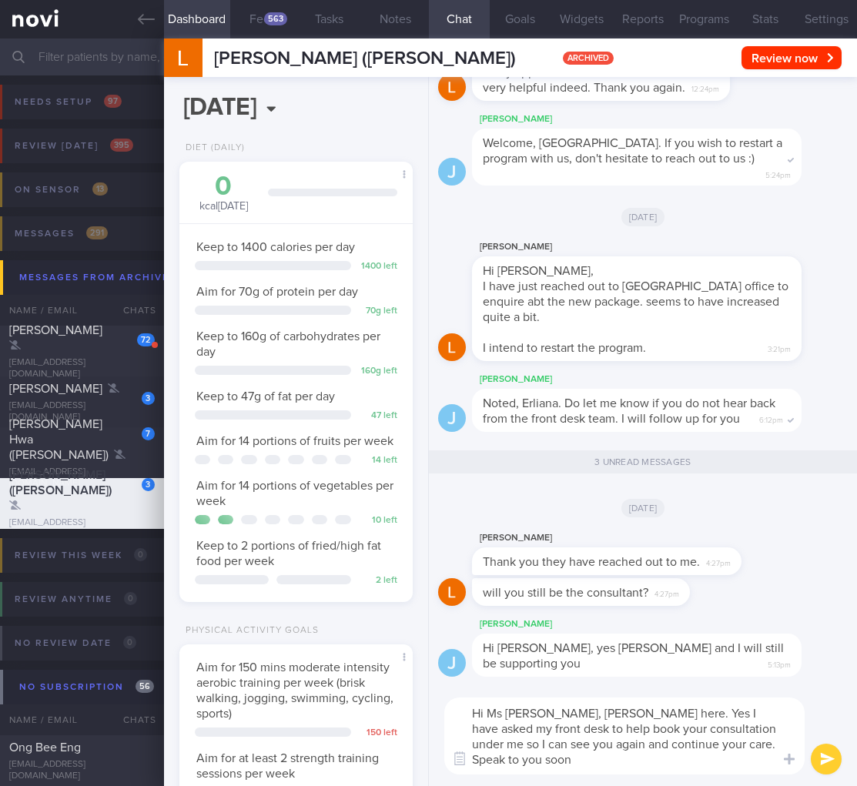
type textarea "Hi Ms Erliana, Dr Todd here. Yes I have asked my front desk to help book your c…"
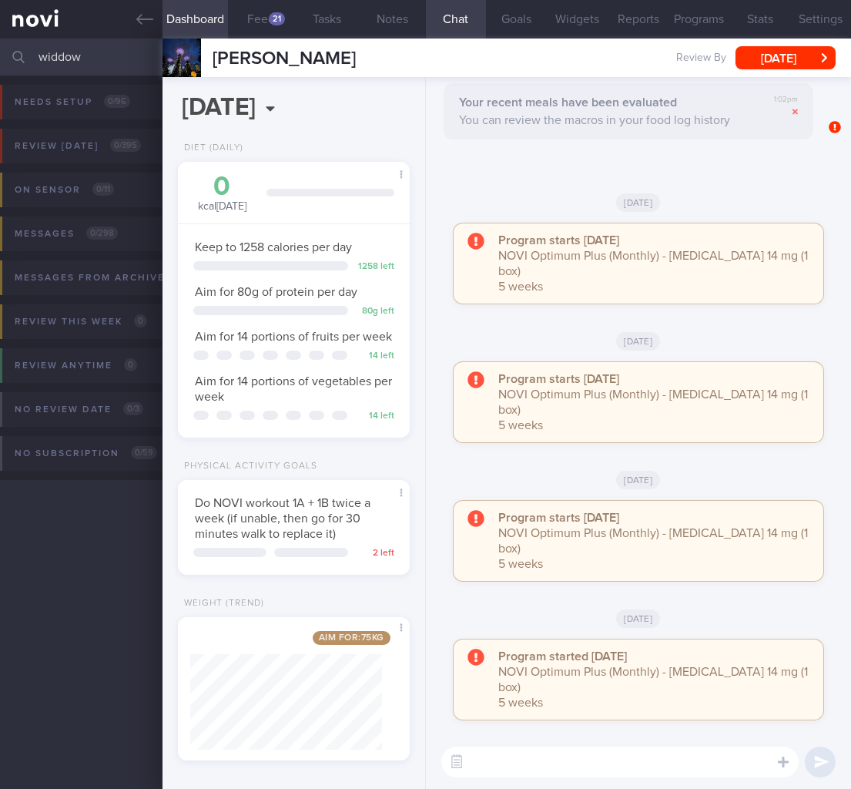
select select "8"
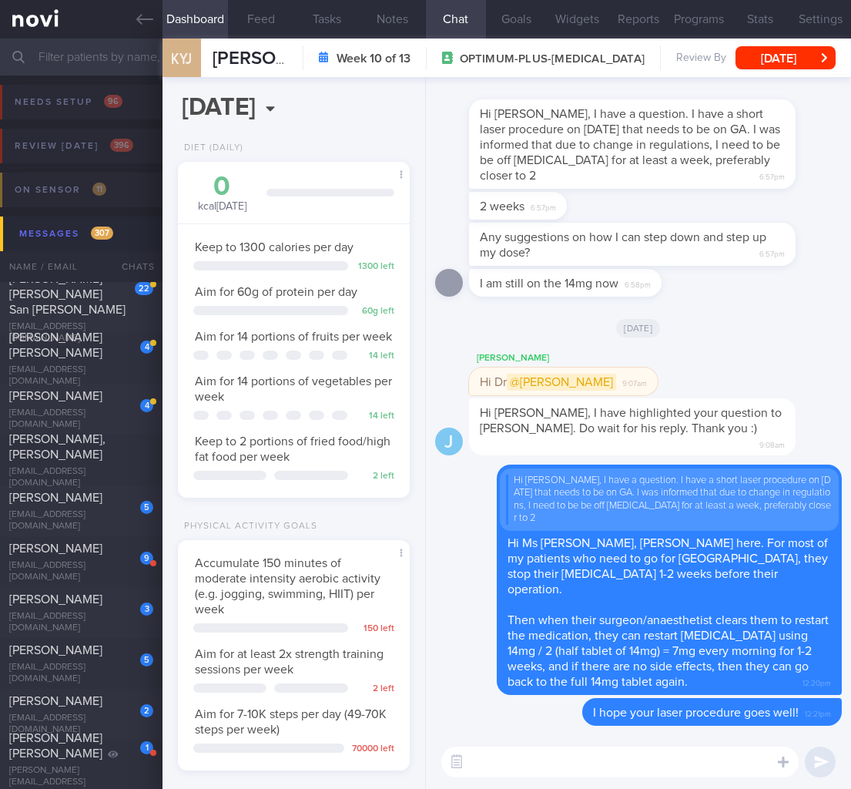
select select "6"
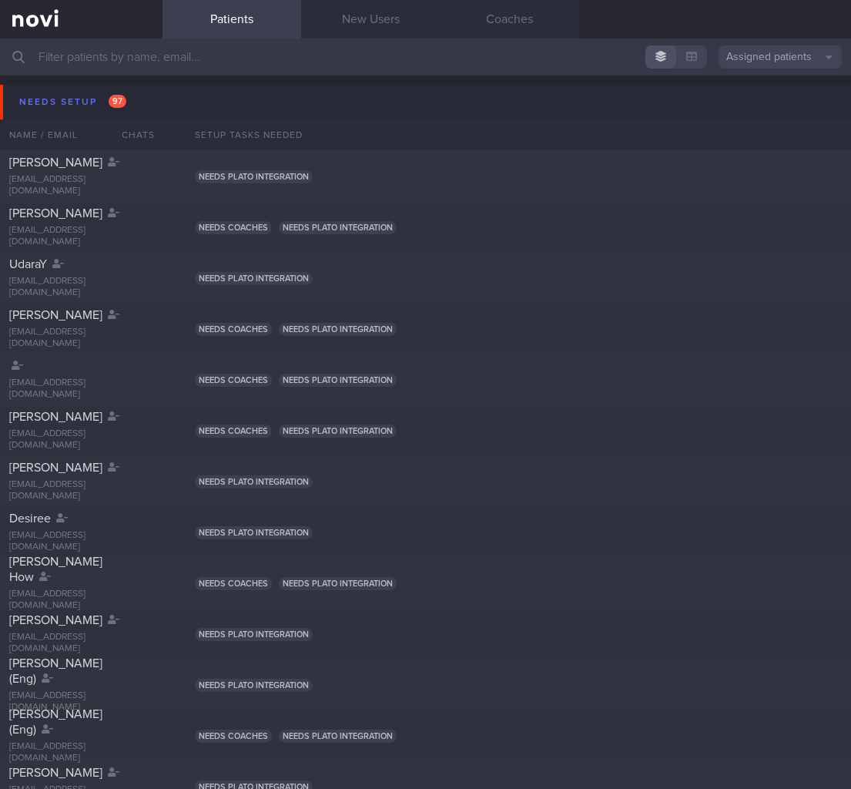
click at [74, 51] on input "text" at bounding box center [425, 57] width 851 height 37
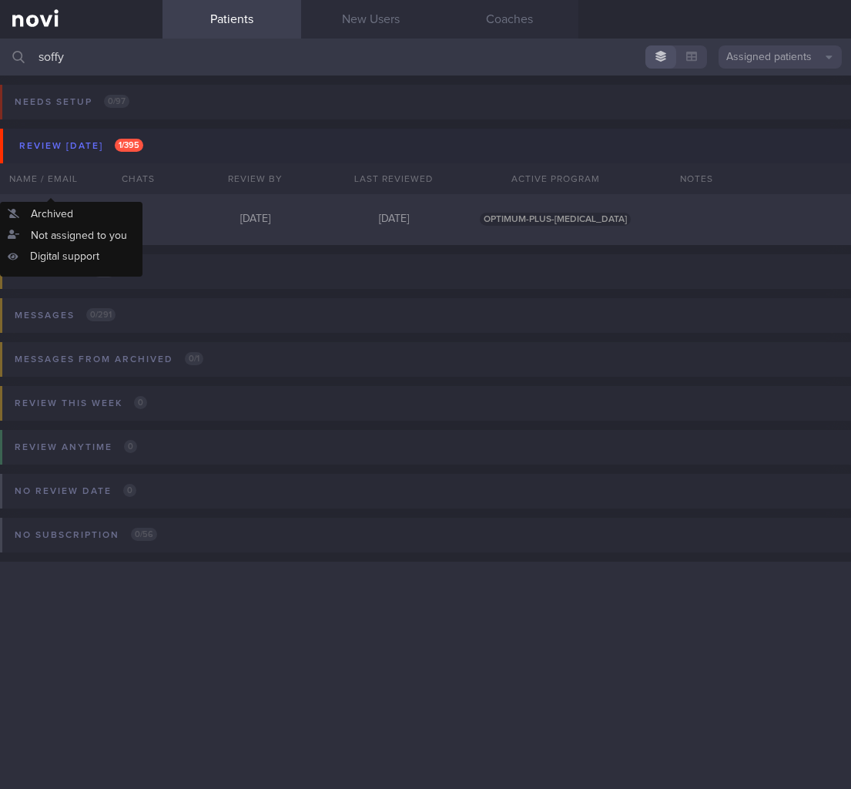
type input "soffy"
click at [71, 193] on div "Name / Email" at bounding box center [50, 178] width 101 height 31
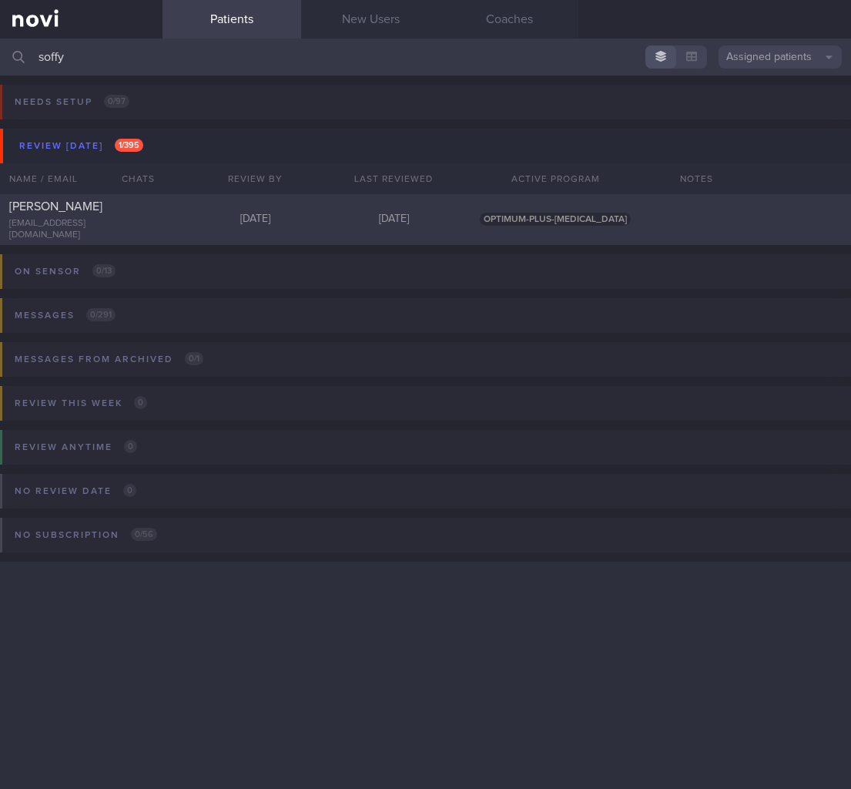
drag, startPoint x: 69, startPoint y: 197, endPoint x: 143, endPoint y: 236, distance: 83.7
click at [69, 200] on span "SOFFY HARIYANTI BINTE ABDUL RAHIM" at bounding box center [55, 206] width 93 height 12
select select "8"
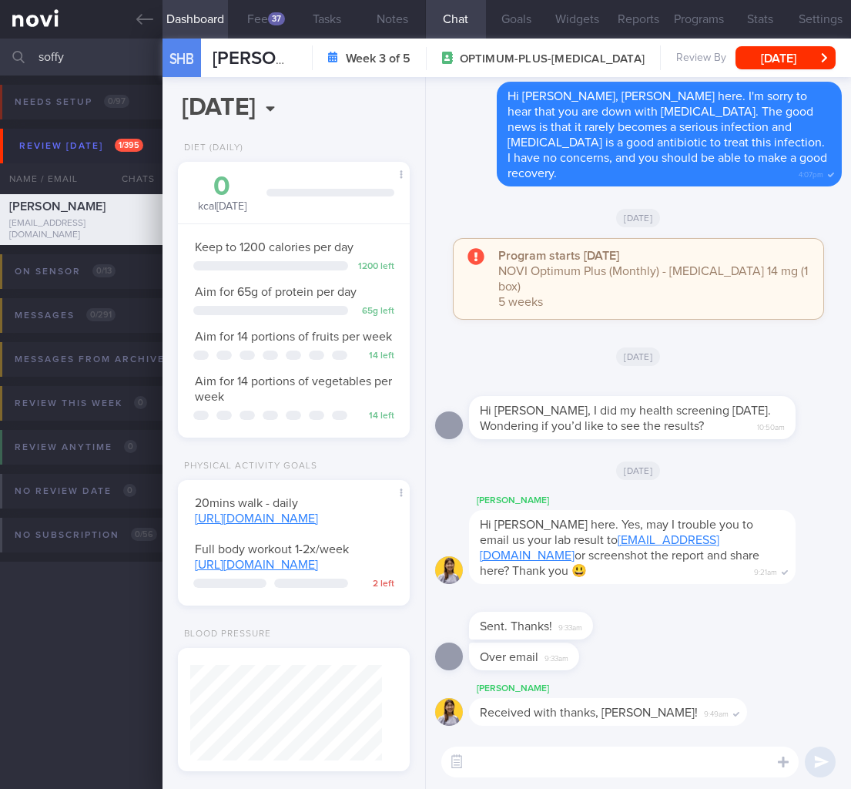
drag, startPoint x: 569, startPoint y: 754, endPoint x: 598, endPoint y: 749, distance: 29.6
click at [569, 754] on textarea at bounding box center [619, 761] width 357 height 31
type textarea "H"
click at [455, 757] on button "button" at bounding box center [457, 762] width 28 height 28
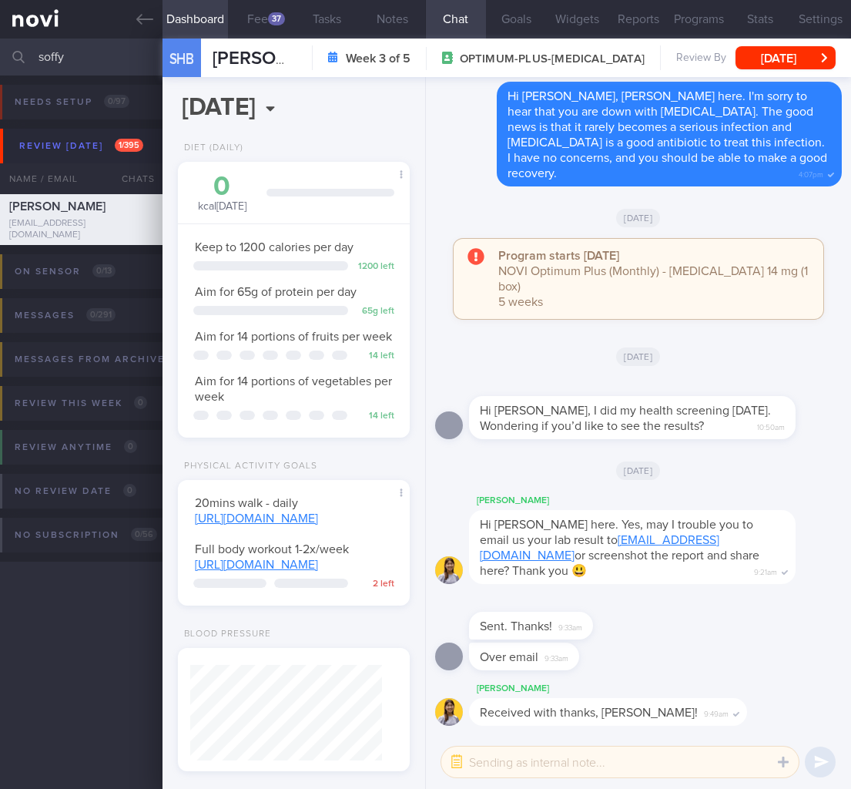
type textarea "G"
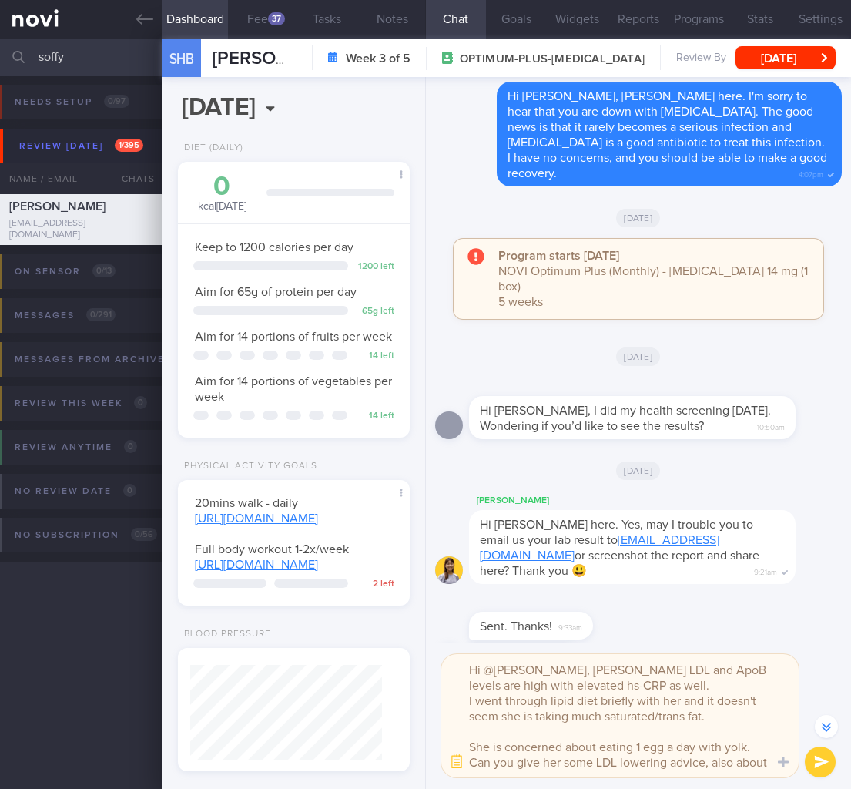
scroll to position [-107, 0]
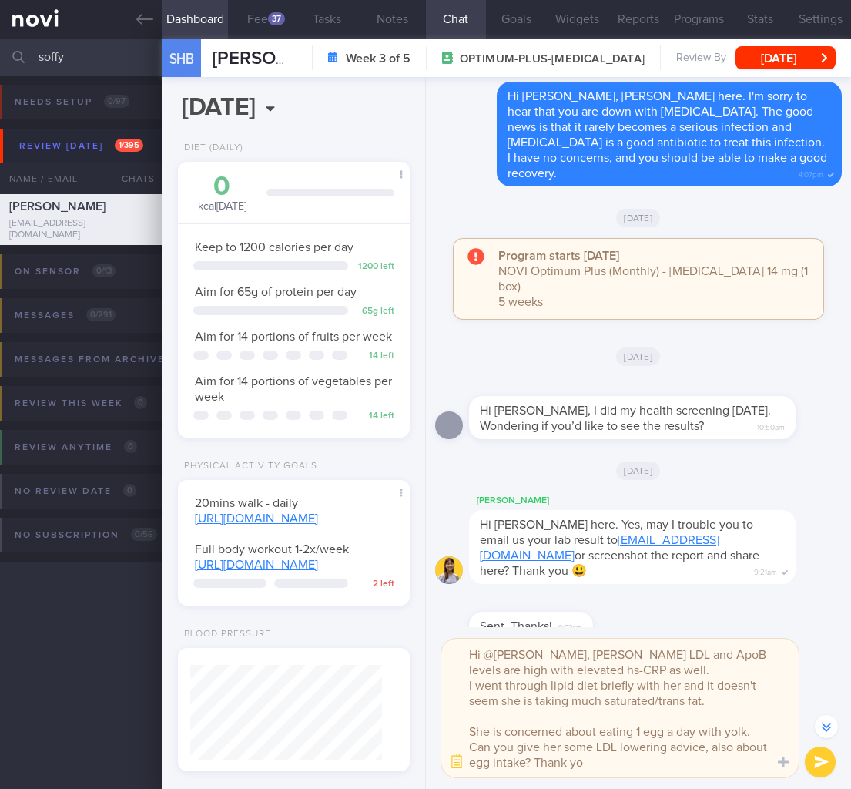
type textarea "Hi @Elizabeth, Ms Soffy's LDL and ApoB levels are high with elevated hs-CRP as …"
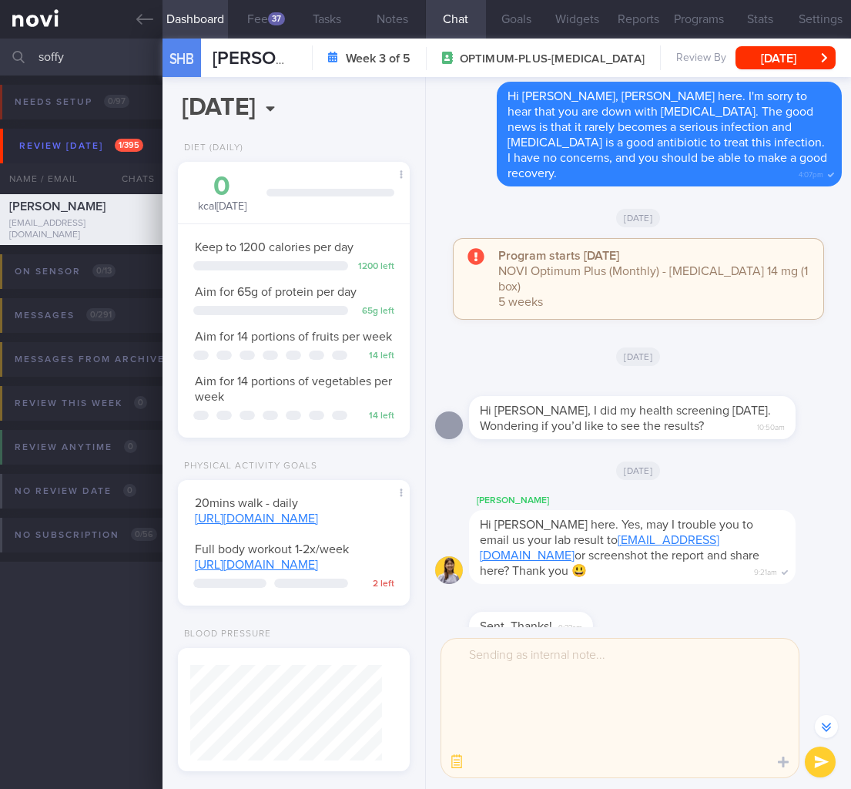
scroll to position [0, 0]
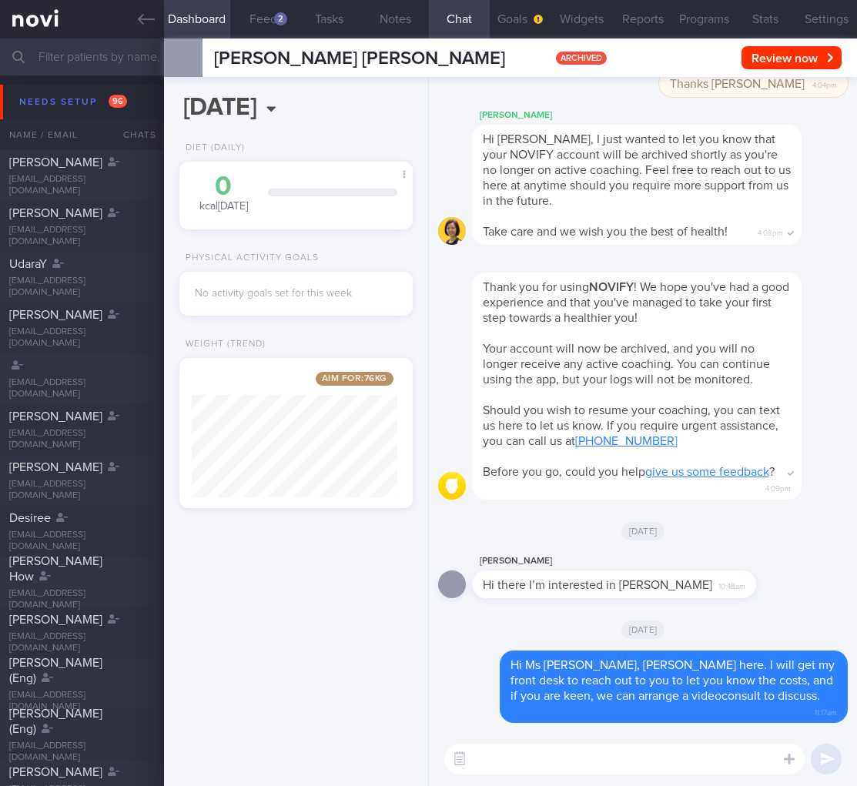
select select "8"
